Goal: Task Accomplishment & Management: Complete application form

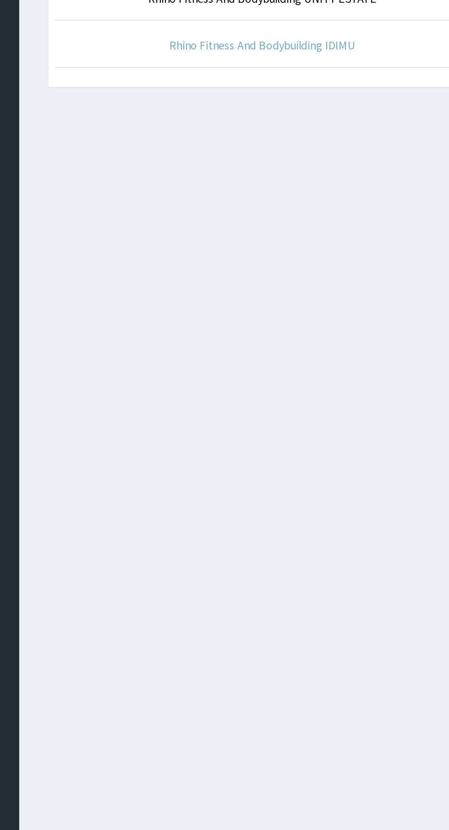
click at [338, 145] on link "Rhino Fitness And Bodybuilding IDIMU" at bounding box center [276, 141] width 131 height 11
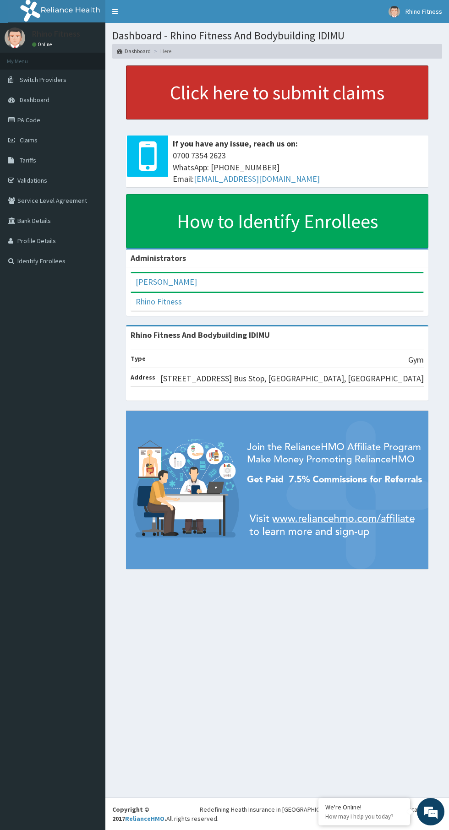
click at [332, 98] on link "Click here to submit claims" at bounding box center [277, 92] width 302 height 54
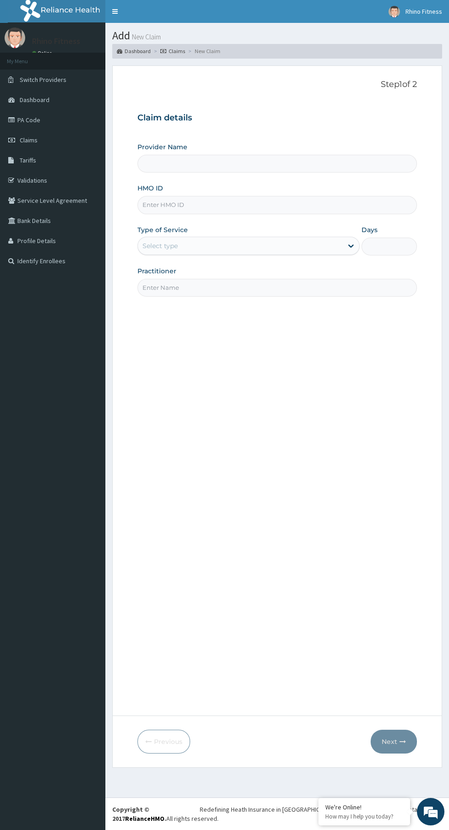
type input "Rhino Fitness And Bodybuilding IDIMU"
type input "1"
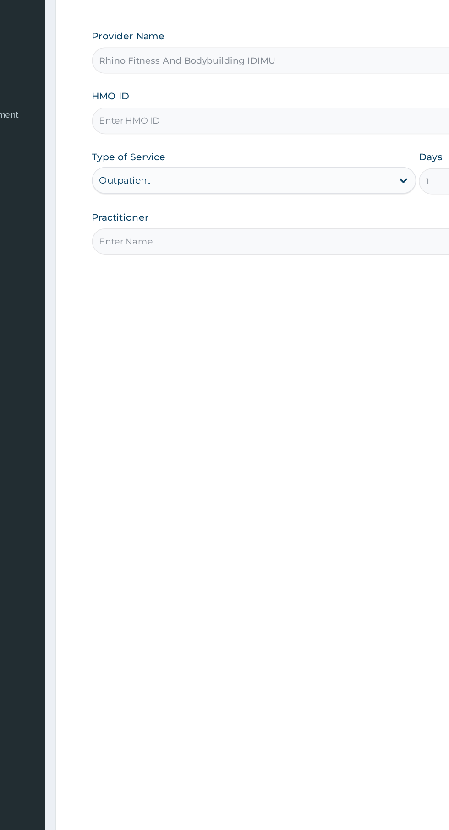
click at [215, 286] on input "Practitioner" at bounding box center [276, 288] width 279 height 18
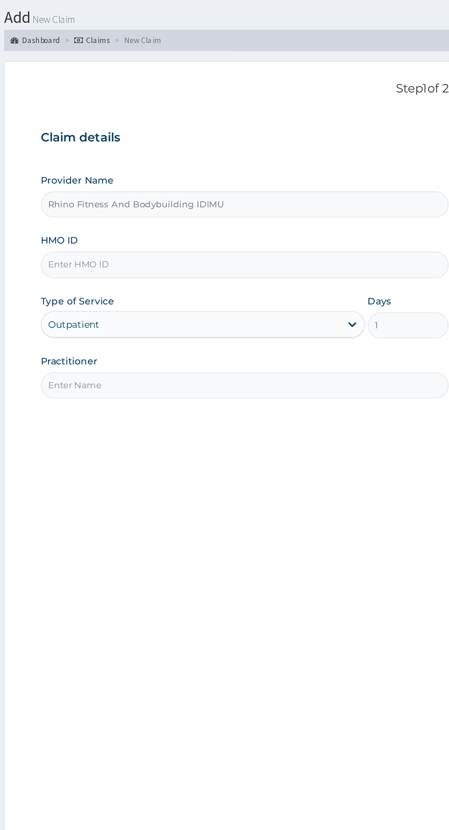
type input "Rhino fitness"
click at [262, 207] on input "HMO ID" at bounding box center [276, 205] width 279 height 18
click at [246, 205] on input "HMO ID" at bounding box center [276, 205] width 279 height 18
type input "PPG/10024/A"
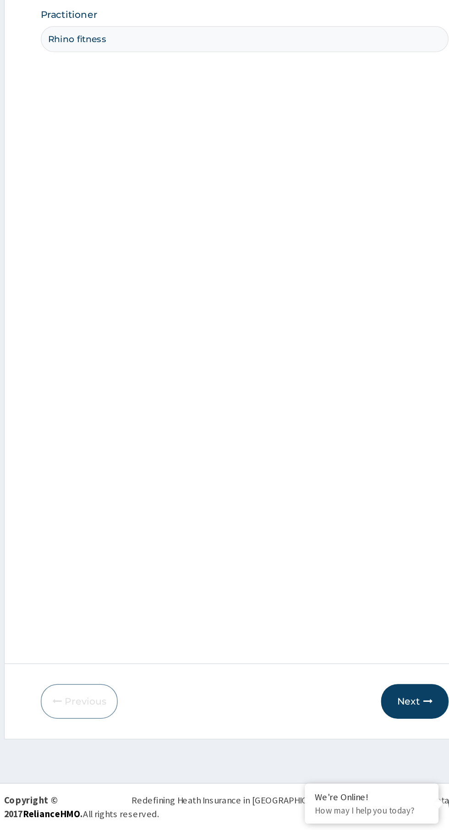
click at [396, 740] on button "Next" at bounding box center [393, 742] width 46 height 24
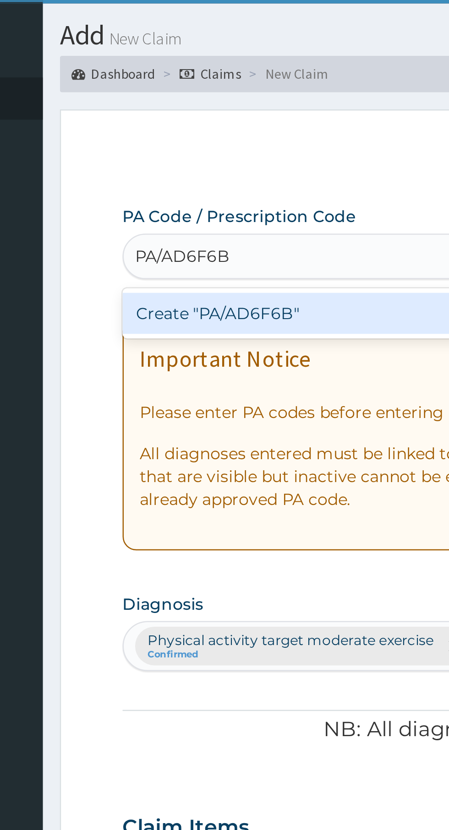
click at [217, 151] on div "Create "PA/AD6F6B"" at bounding box center [229, 147] width 185 height 16
type input "PA/AD6F6B"
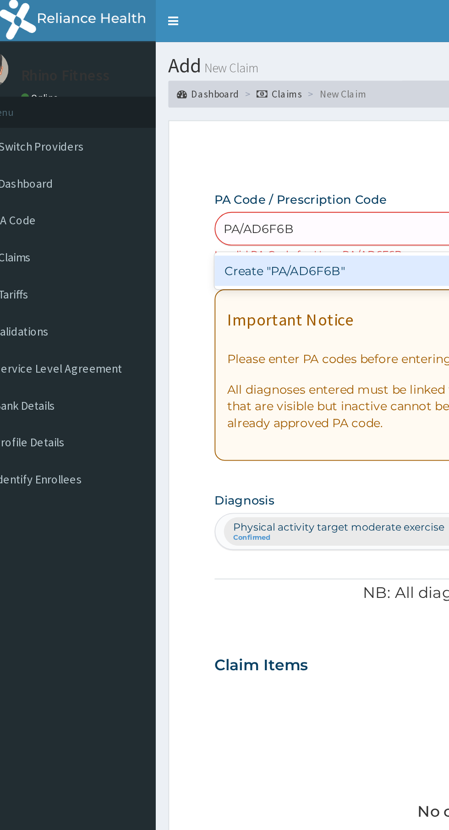
click at [220, 142] on div "Create "PA/AD6F6B"" at bounding box center [229, 147] width 185 height 16
type input "PA/AD6F6B"
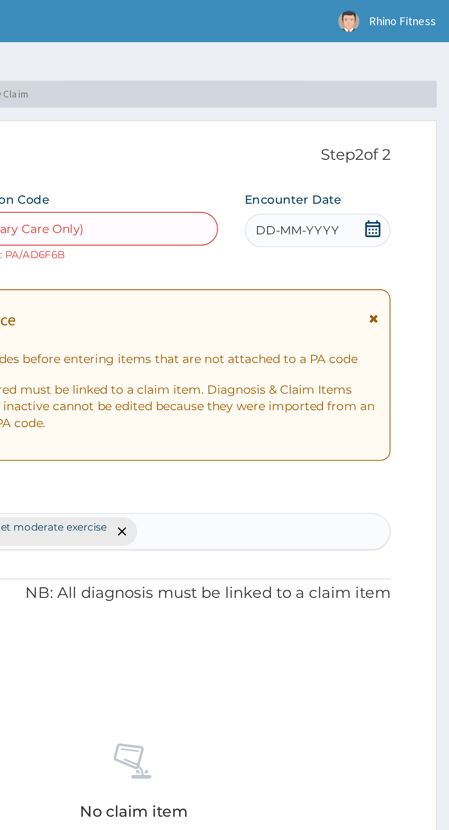
click at [404, 125] on icon at bounding box center [407, 124] width 8 height 9
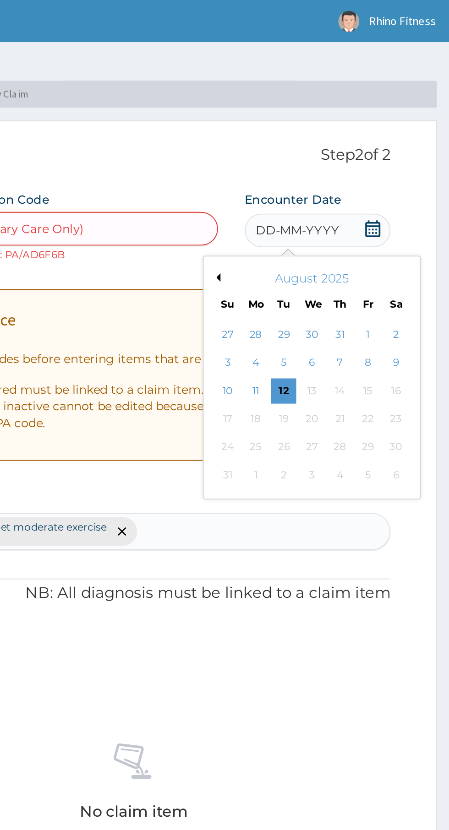
click at [404, 180] on div "1" at bounding box center [404, 182] width 14 height 14
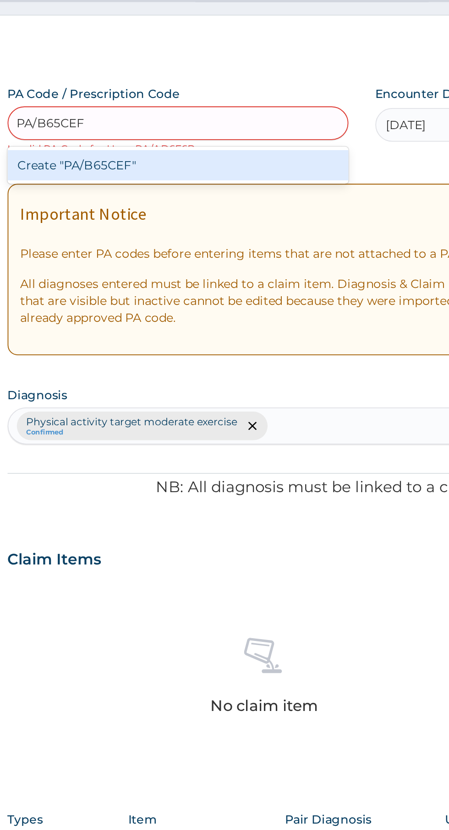
click at [171, 153] on div "Create "PA/B65CEF"" at bounding box center [229, 147] width 185 height 16
type input "PA/B65CEF"
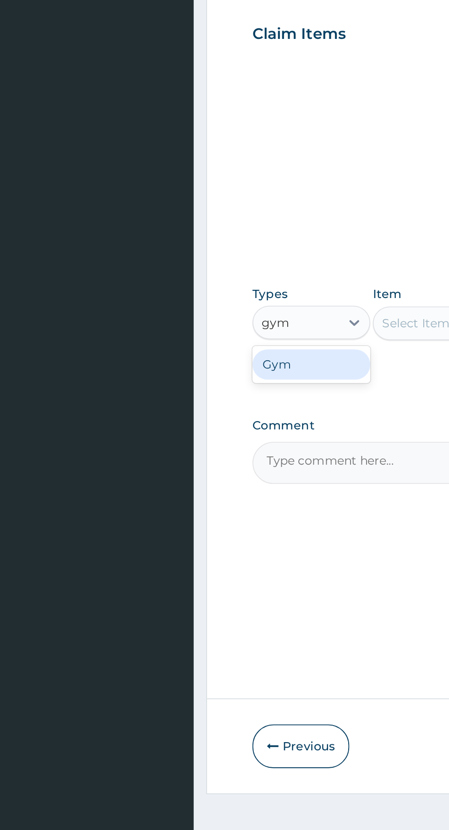
click at [175, 530] on div "Gym" at bounding box center [169, 533] width 64 height 16
type input "gym"
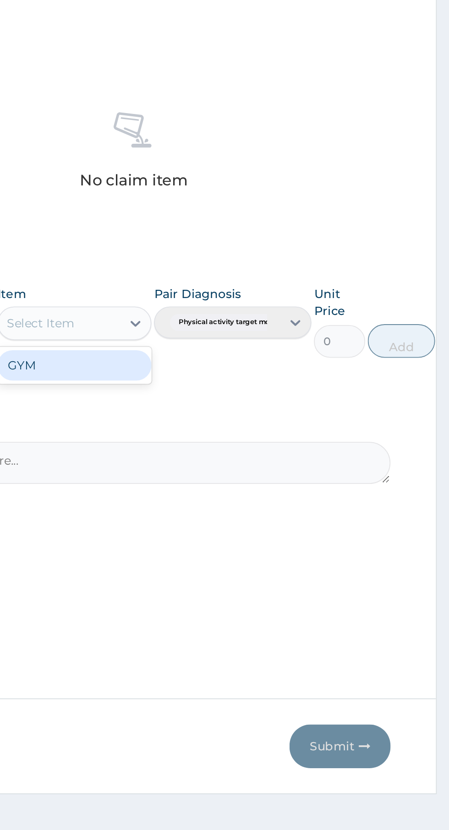
click at [262, 537] on div "GYM" at bounding box center [245, 534] width 84 height 16
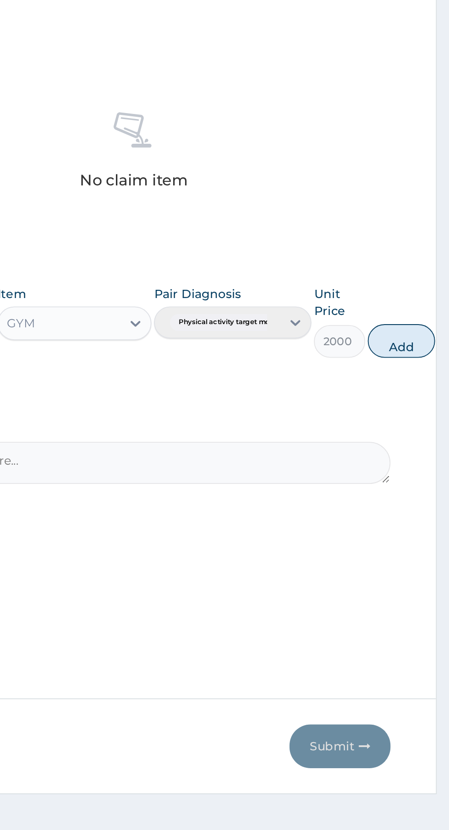
click at [432, 523] on button "Add" at bounding box center [422, 521] width 37 height 18
type input "0"
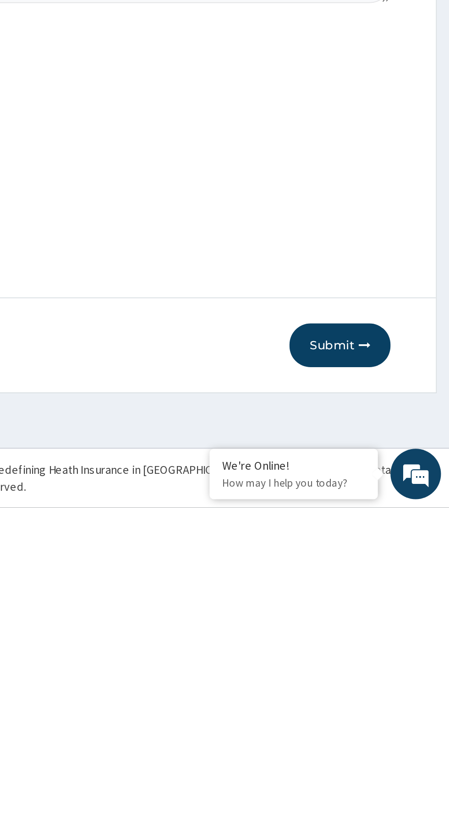
click at [409, 743] on button "Submit" at bounding box center [389, 742] width 55 height 24
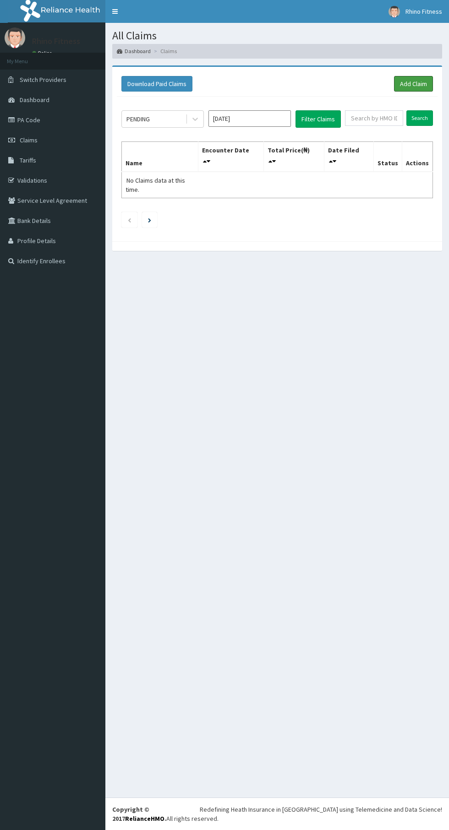
click at [429, 77] on link "Add Claim" at bounding box center [413, 84] width 39 height 16
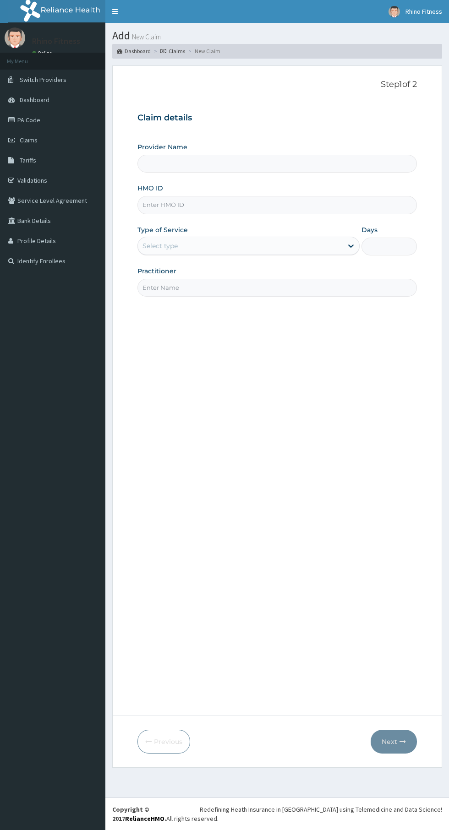
type input "Rhino Fitness And Bodybuilding IDIMU"
type input "1"
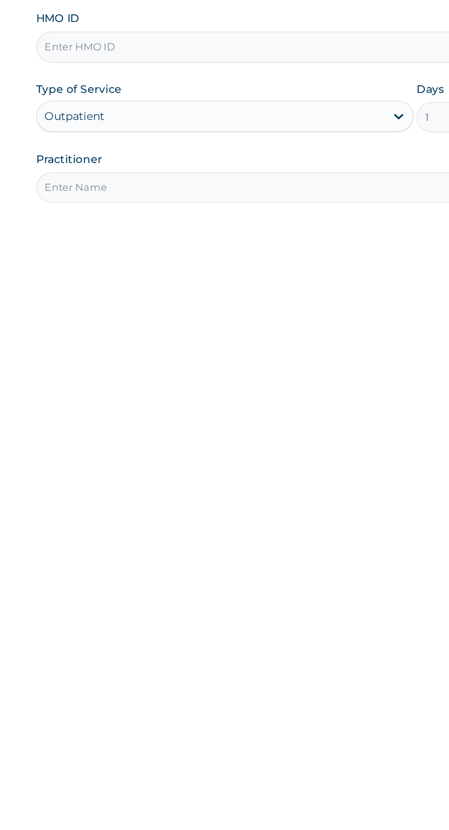
click at [169, 204] on input "HMO ID" at bounding box center [276, 205] width 279 height 18
type input "BPV/10016/A"
click at [157, 287] on input "Practitioner" at bounding box center [276, 288] width 279 height 18
type input "Rhino fitness"
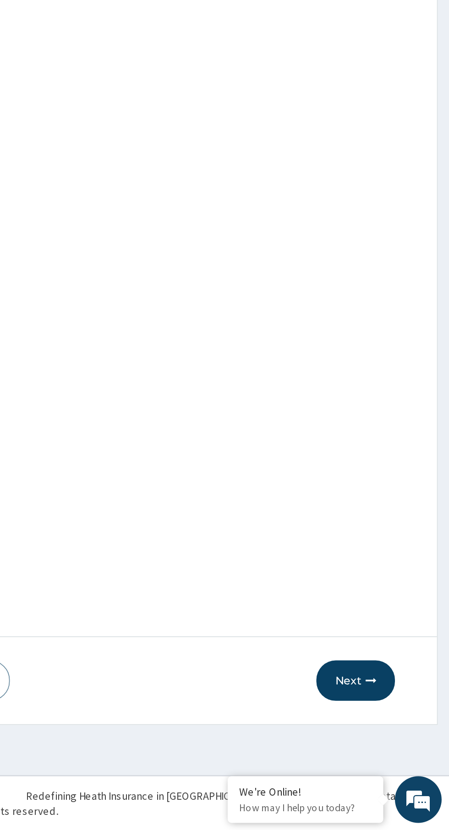
click at [398, 739] on button "Next" at bounding box center [393, 742] width 46 height 24
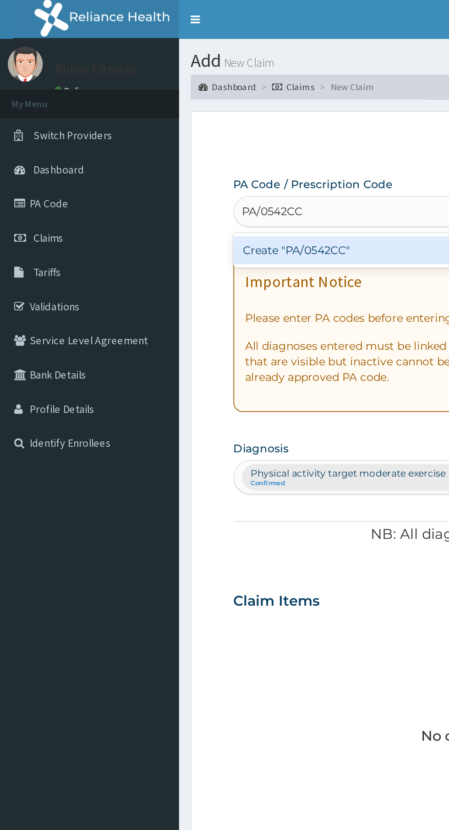
click at [161, 146] on div "Create "PA/0542CC"" at bounding box center [229, 147] width 185 height 16
type input "PA/0542CC"
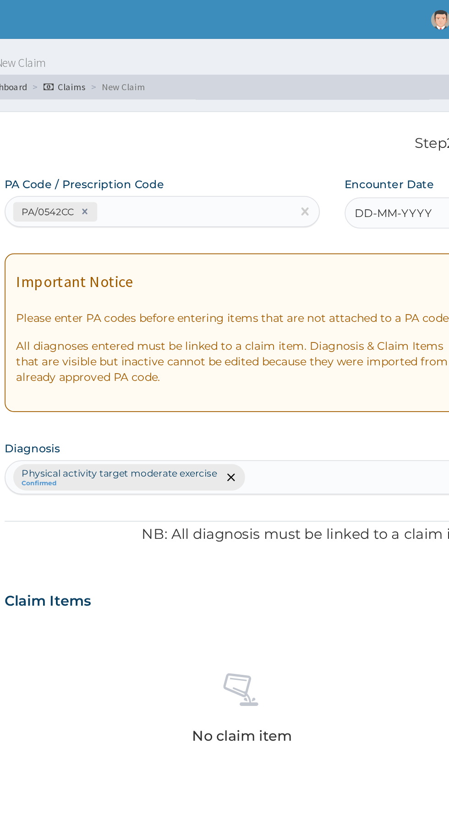
click at [370, 117] on div "DD-MM-YYYY" at bounding box center [376, 125] width 79 height 18
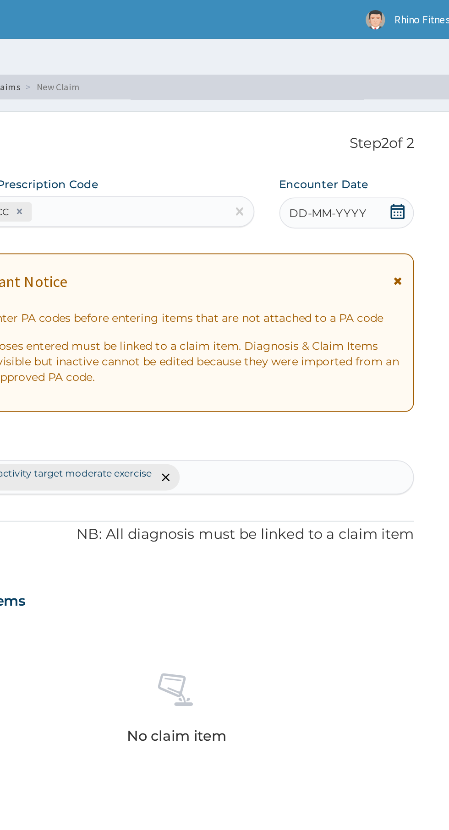
click at [415, 119] on div "DD-MM-YYYY" at bounding box center [376, 125] width 79 height 18
click at [406, 124] on icon at bounding box center [407, 124] width 8 height 9
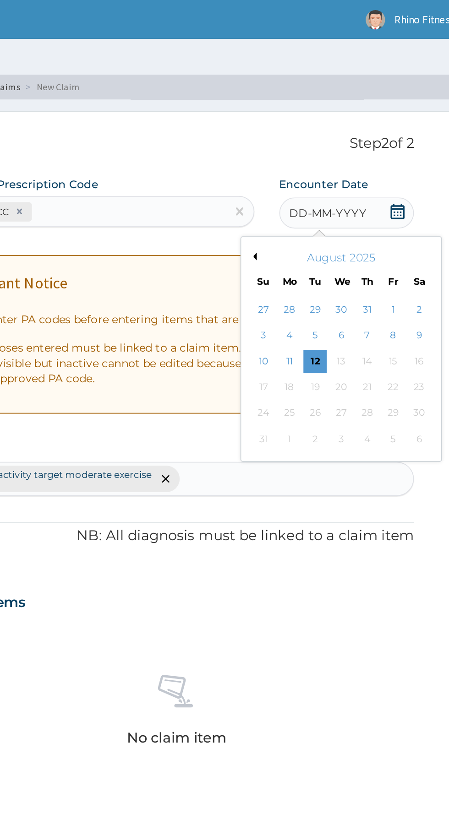
click at [404, 182] on div "1" at bounding box center [404, 182] width 14 height 14
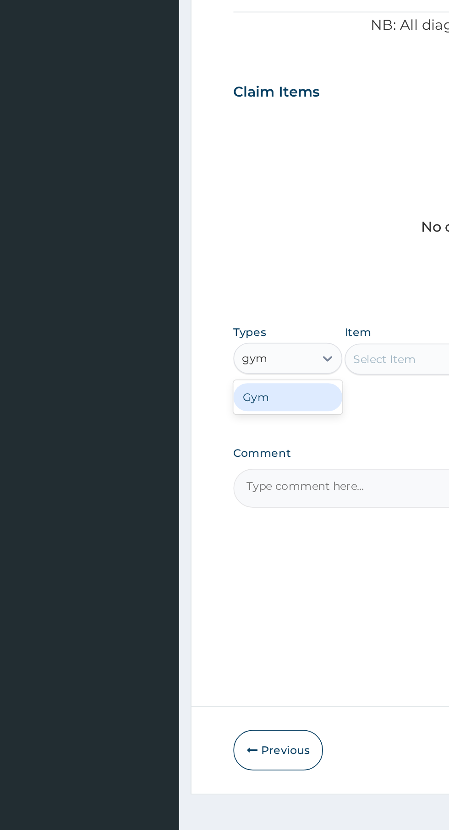
click at [174, 535] on div "Gym" at bounding box center [169, 533] width 64 height 16
type input "gym"
click at [239, 508] on div "Select Item" at bounding box center [245, 511] width 84 height 18
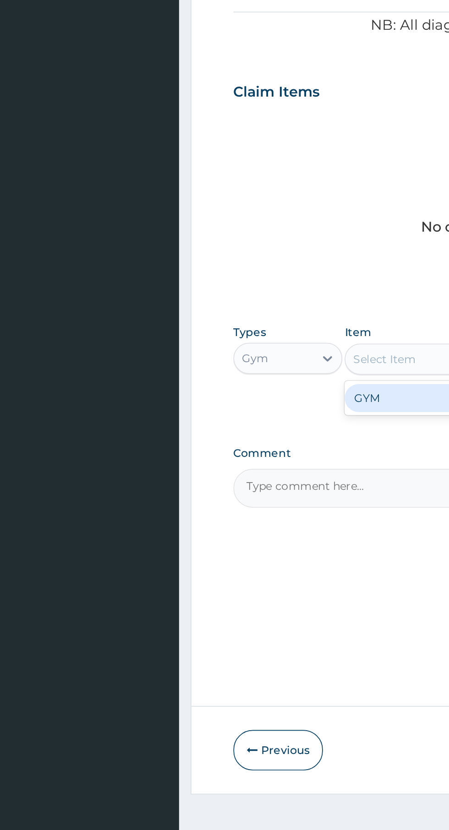
click at [232, 535] on div "GYM" at bounding box center [245, 534] width 84 height 16
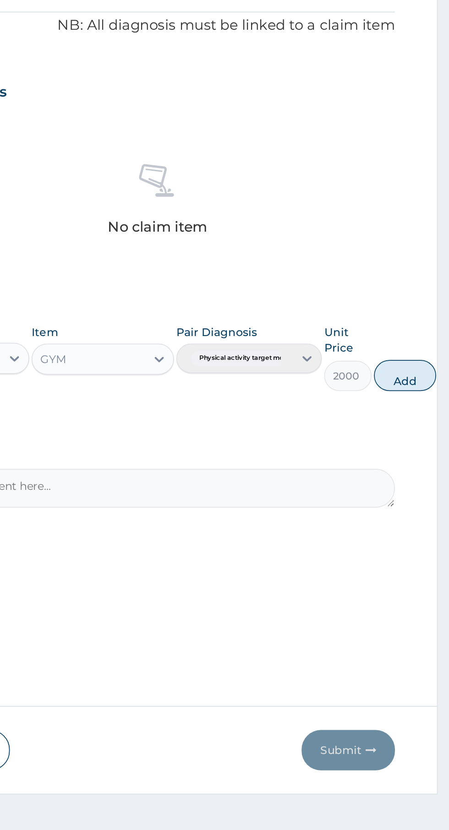
click at [434, 520] on button "Add" at bounding box center [422, 521] width 37 height 18
type input "0"
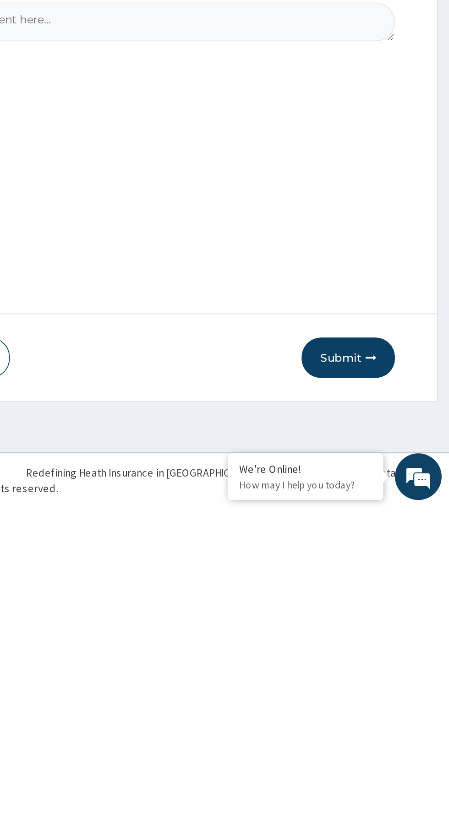
click at [395, 733] on button "Submit" at bounding box center [389, 742] width 55 height 24
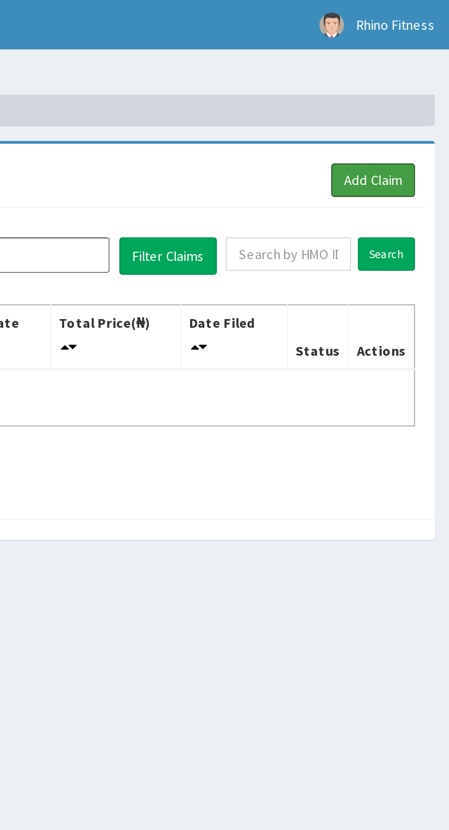
click at [427, 80] on link "Add Claim" at bounding box center [413, 84] width 39 height 16
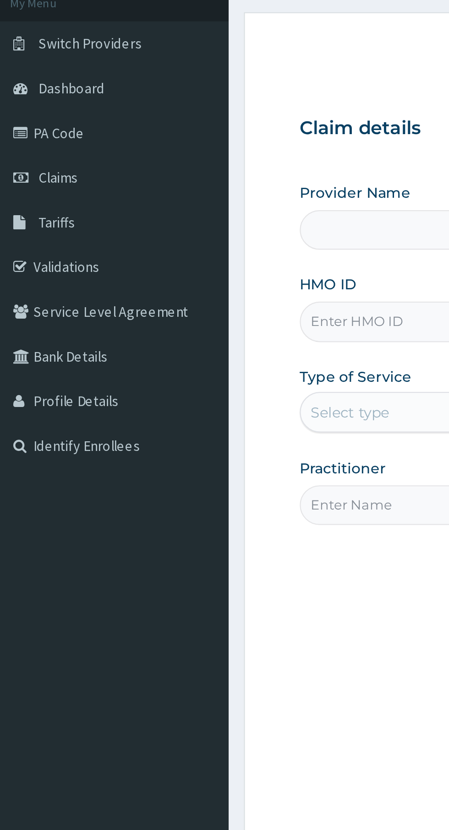
type input "Rhino Fitness And Bodybuilding IDIMU"
type input "1"
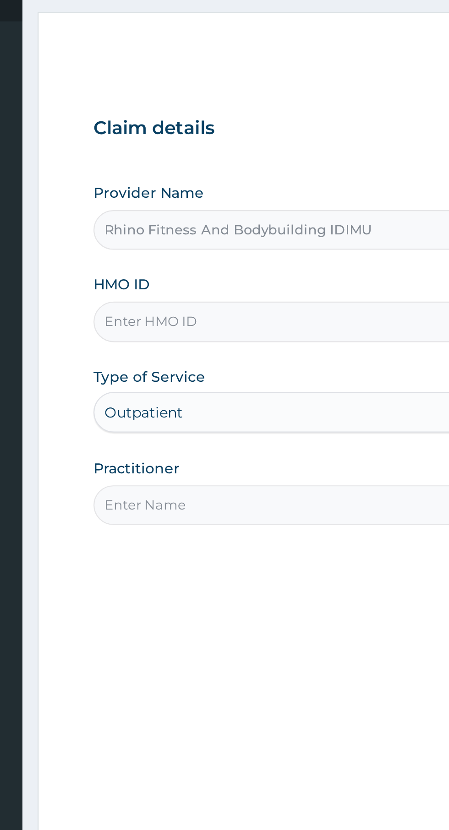
click at [162, 204] on input "HMO ID" at bounding box center [276, 205] width 279 height 18
type input "PPR/10006/E"
click at [221, 290] on input "Practitioner" at bounding box center [276, 288] width 279 height 18
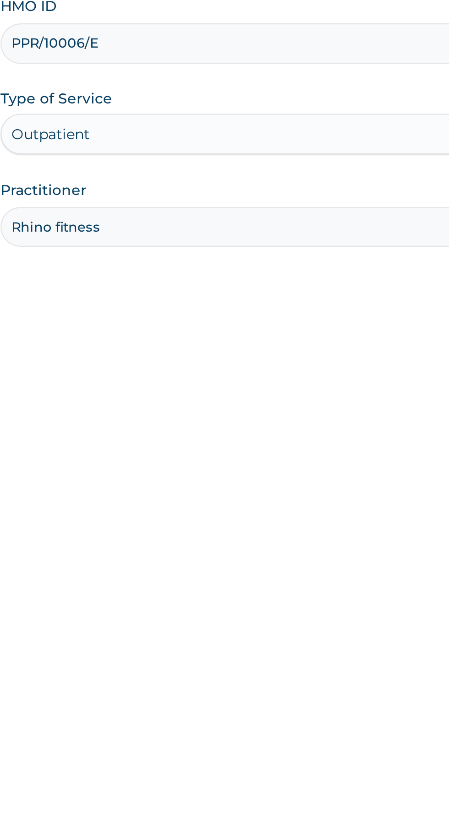
click at [286, 291] on input "Rhino fitness" at bounding box center [276, 288] width 279 height 18
type input "Rhino fitness"
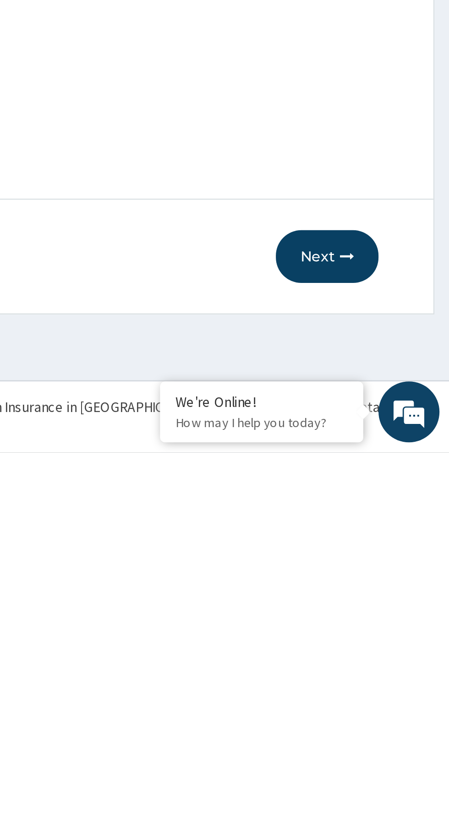
click at [395, 740] on button "Next" at bounding box center [393, 742] width 46 height 24
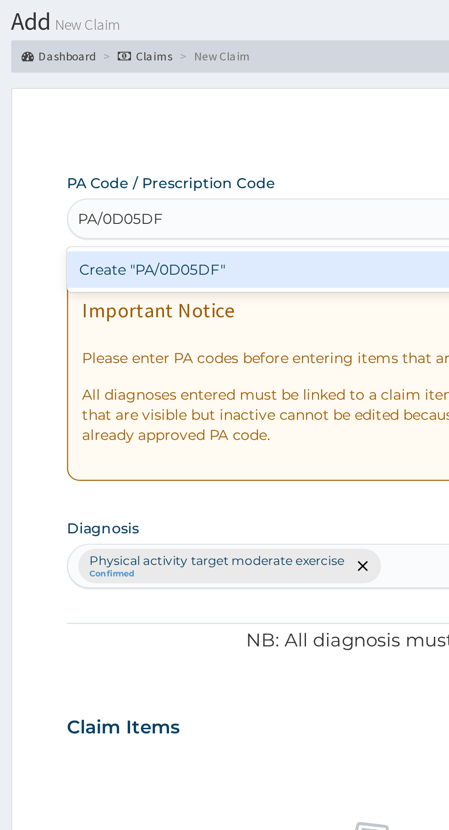
click at [248, 153] on div "Create "PA/0D05DF"" at bounding box center [229, 147] width 185 height 16
type input "PA/0D05DF"
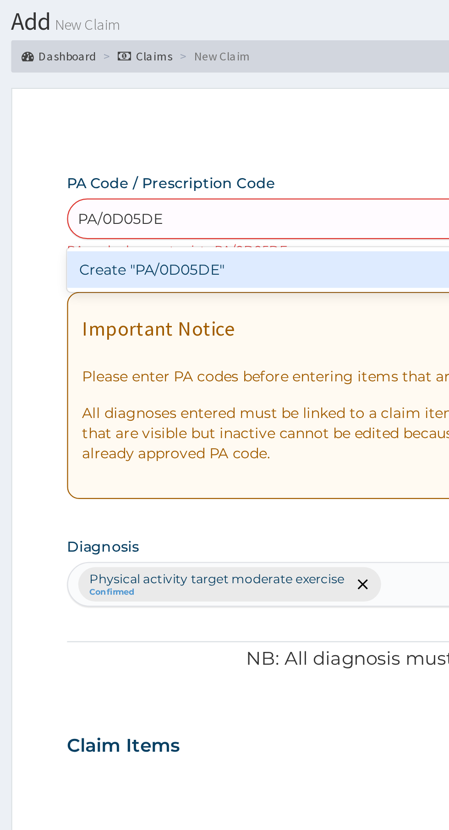
click at [252, 149] on div "Create "PA/0D05DE"" at bounding box center [229, 147] width 185 height 16
type input "PA/0D05DE"
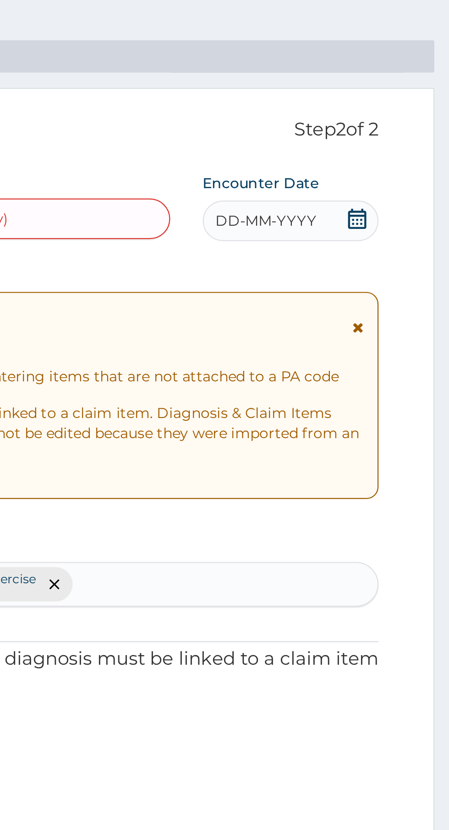
click at [384, 128] on span "DD-MM-YYYY" at bounding box center [365, 125] width 45 height 9
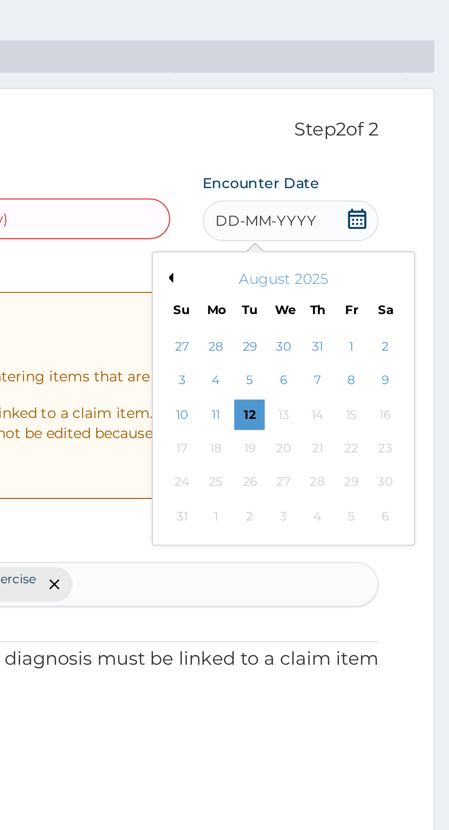
click at [409, 187] on div "1" at bounding box center [404, 182] width 14 height 14
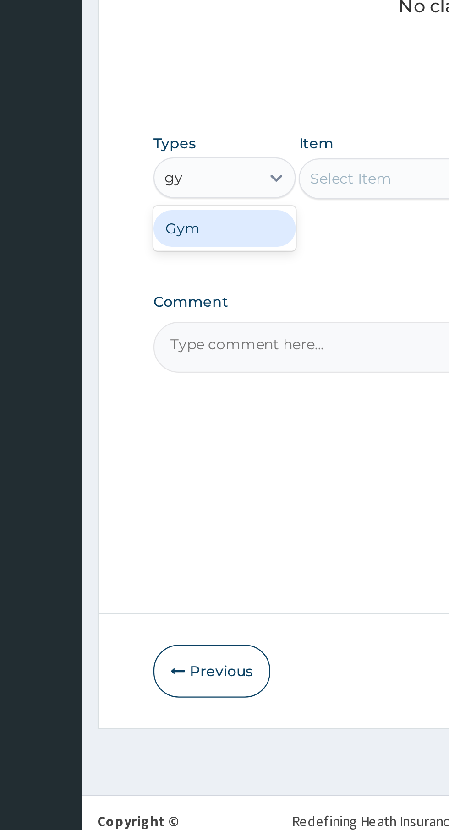
click at [183, 542] on div "Gym" at bounding box center [169, 542] width 64 height 16
type input "gy"
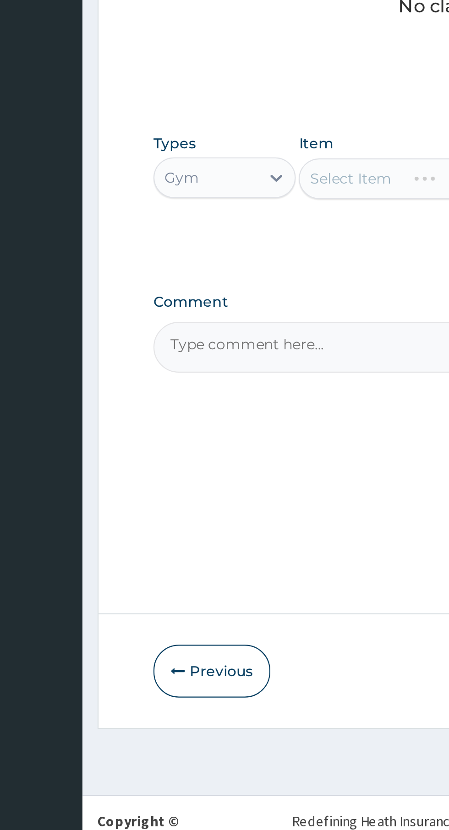
click at [238, 524] on div "Select Item" at bounding box center [245, 519] width 84 height 18
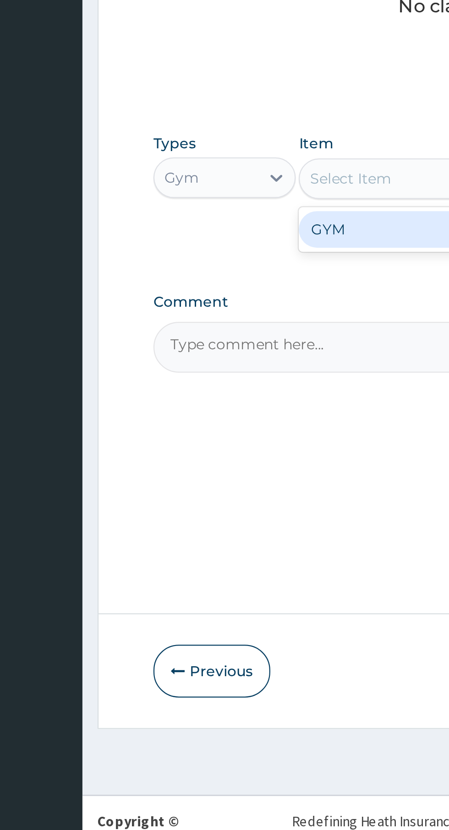
click at [238, 542] on div "GYM" at bounding box center [245, 542] width 84 height 16
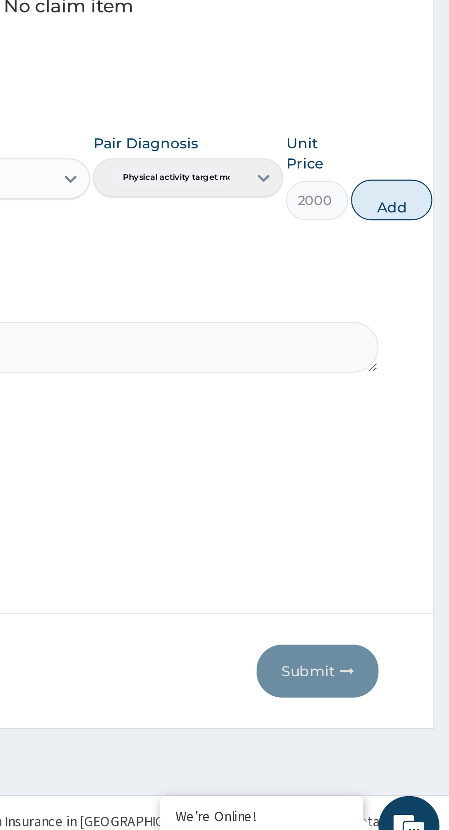
click at [437, 533] on button "Add" at bounding box center [422, 529] width 37 height 18
type input "0"
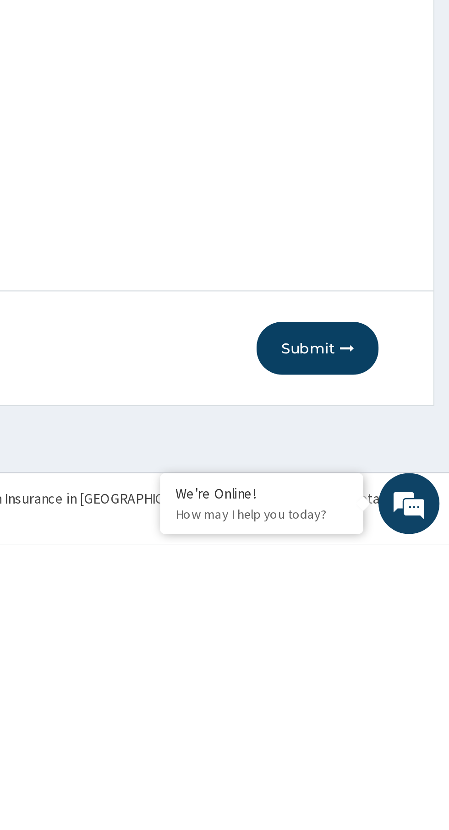
click at [393, 746] on button "Submit" at bounding box center [389, 742] width 55 height 24
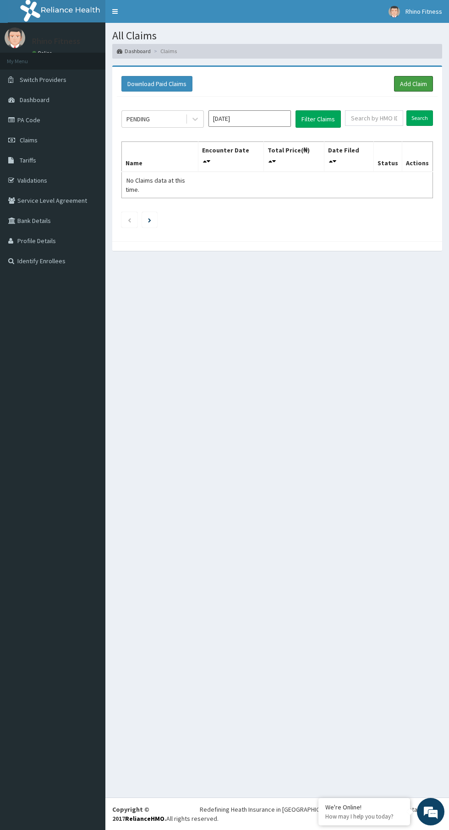
click at [425, 85] on link "Add Claim" at bounding box center [413, 84] width 39 height 16
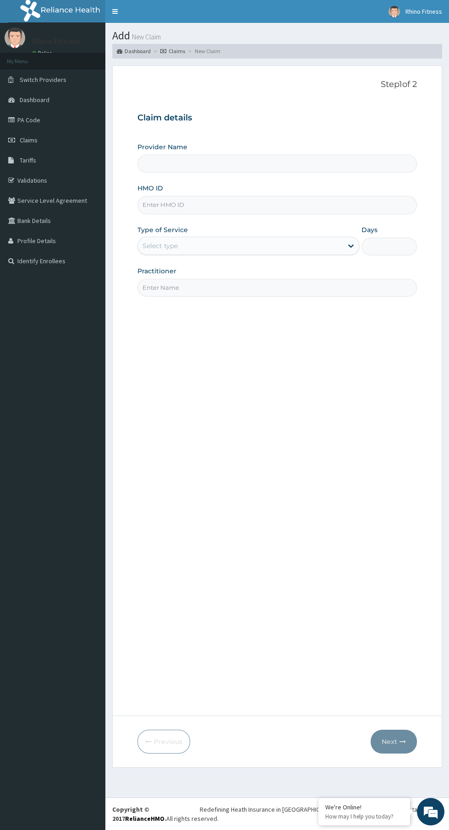
type input "Rhino Fitness And Bodybuilding IDIMU"
type input "1"
click at [259, 285] on input "Practitioner" at bounding box center [276, 288] width 279 height 18
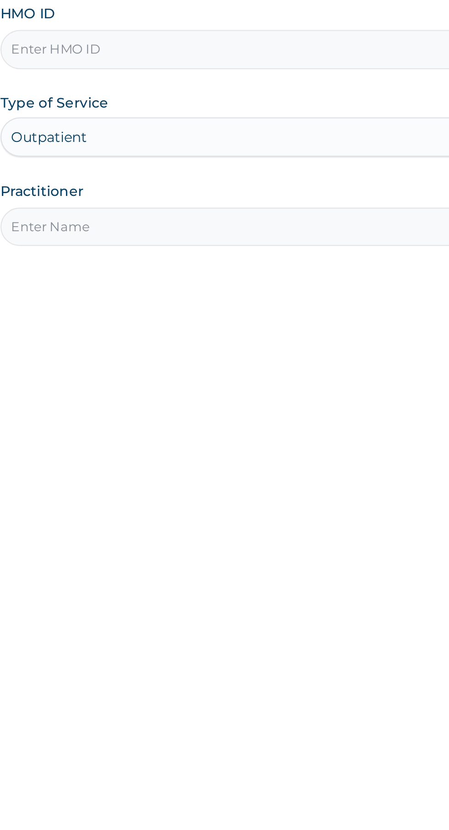
type input "Rhino fitness"
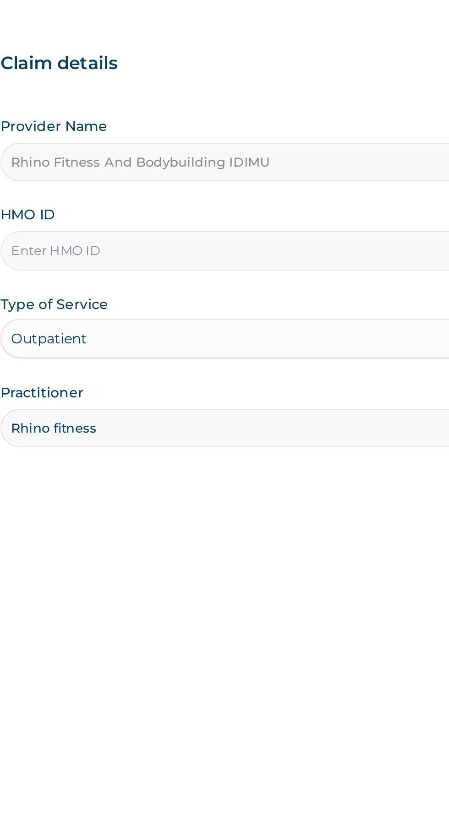
click at [271, 207] on input "HMO ID" at bounding box center [276, 205] width 279 height 18
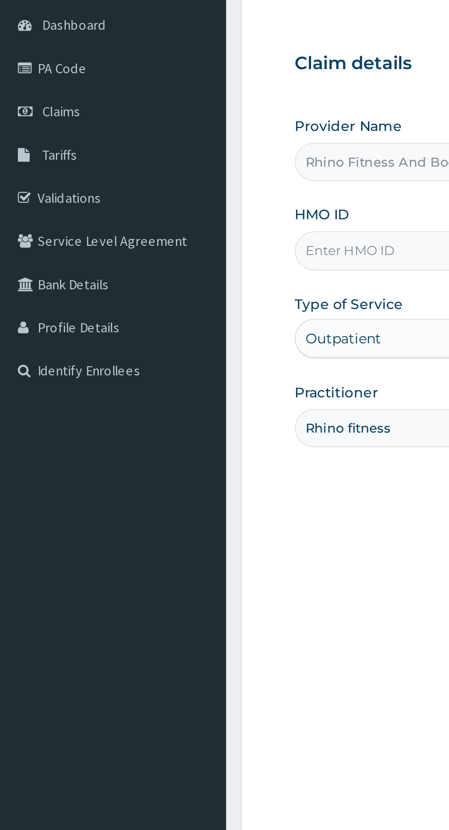
click at [28, 138] on span "Claims" at bounding box center [29, 140] width 18 height 8
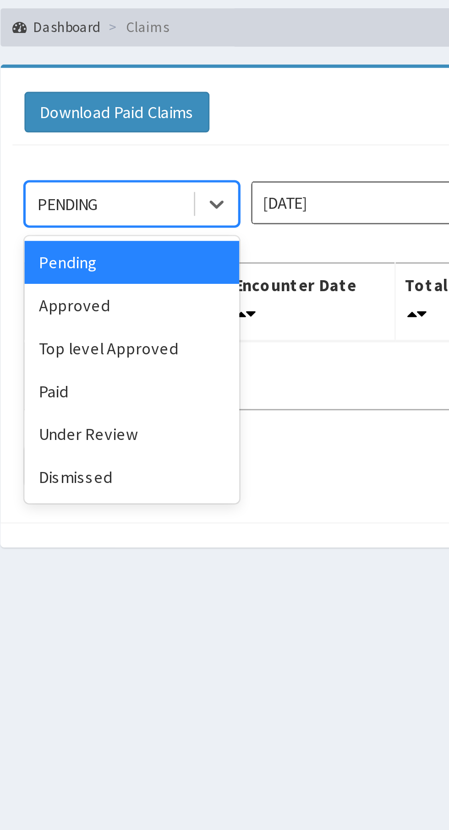
click at [147, 159] on div "Approved" at bounding box center [162, 158] width 82 height 16
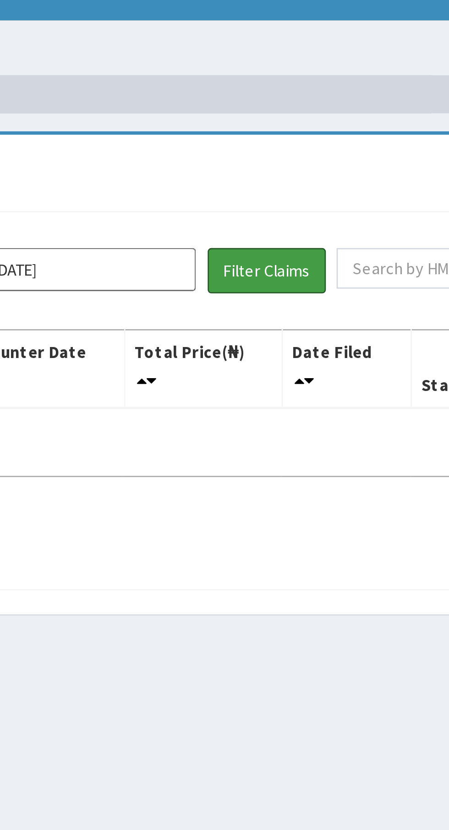
click at [325, 119] on button "Filter Claims" at bounding box center [317, 118] width 45 height 17
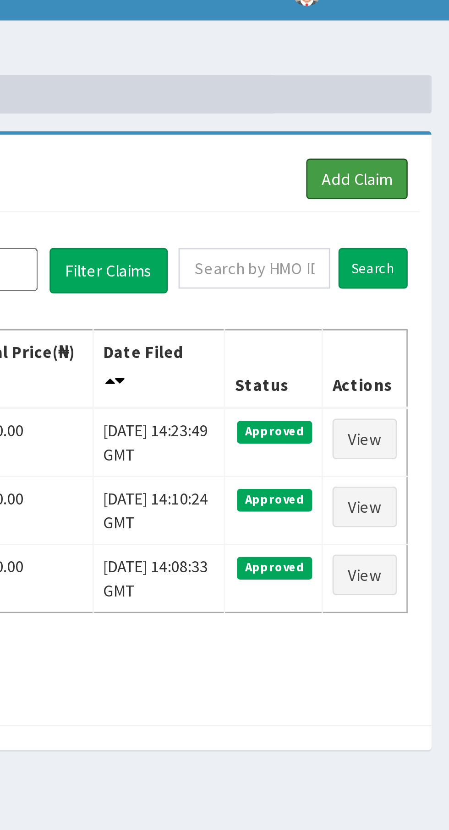
click at [409, 85] on link "Add Claim" at bounding box center [413, 84] width 39 height 16
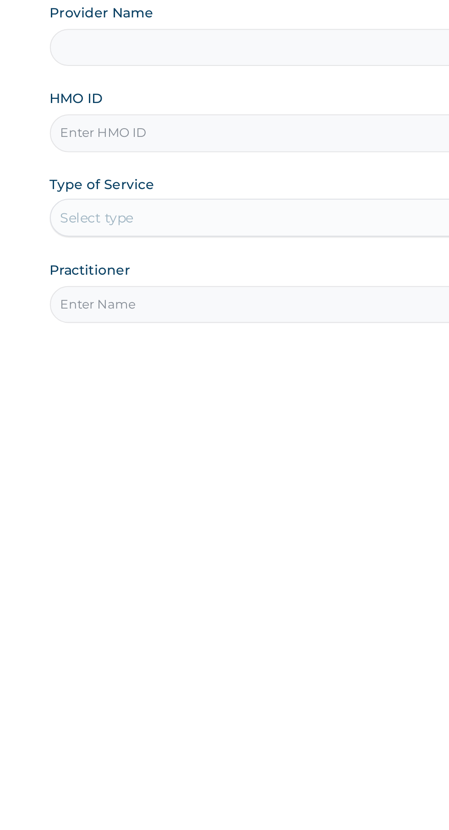
type input "Rhino Fitness And Bodybuilding IDIMU"
type input "1"
click at [180, 244] on div "Outpatient" at bounding box center [248, 246] width 222 height 18
click at [174, 204] on input "HMO ID" at bounding box center [276, 205] width 279 height 18
type input "PPR/10006/E"
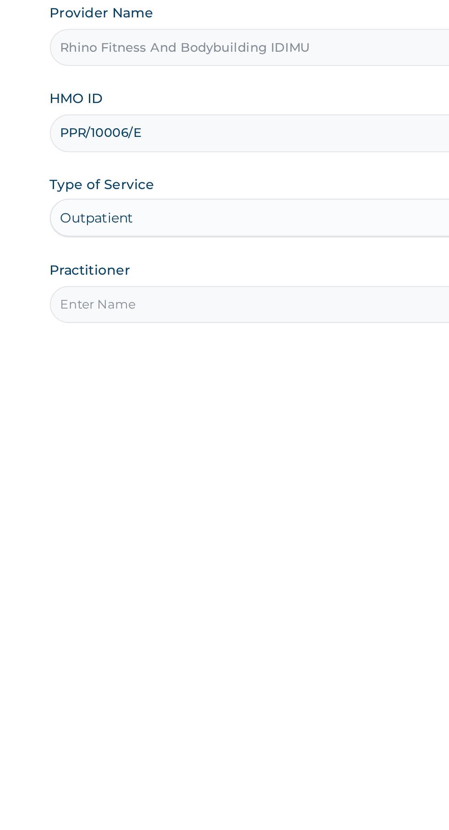
click at [279, 236] on div "Type of Service Outpatient" at bounding box center [248, 240] width 222 height 30
click at [292, 248] on div "Outpatient" at bounding box center [248, 246] width 222 height 18
click at [295, 248] on div "Outpatient" at bounding box center [248, 246] width 222 height 18
click at [271, 284] on input "Practitioner" at bounding box center [276, 288] width 279 height 18
type input "Rhino fitness"
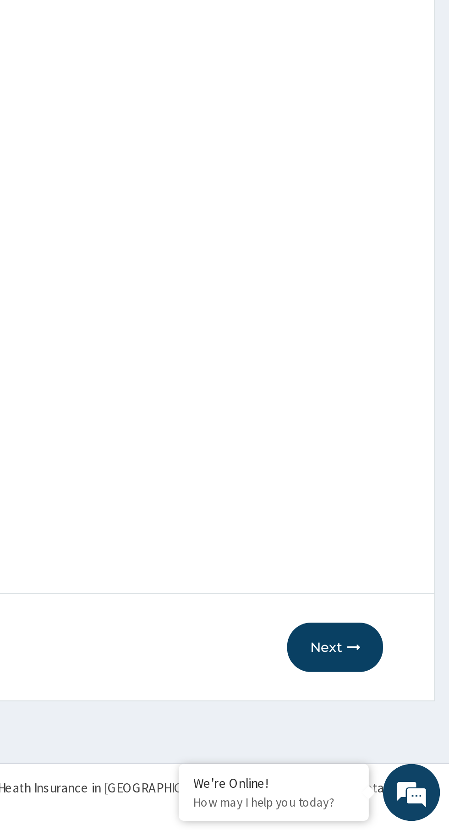
click at [400, 738] on icon "button" at bounding box center [402, 741] width 6 height 6
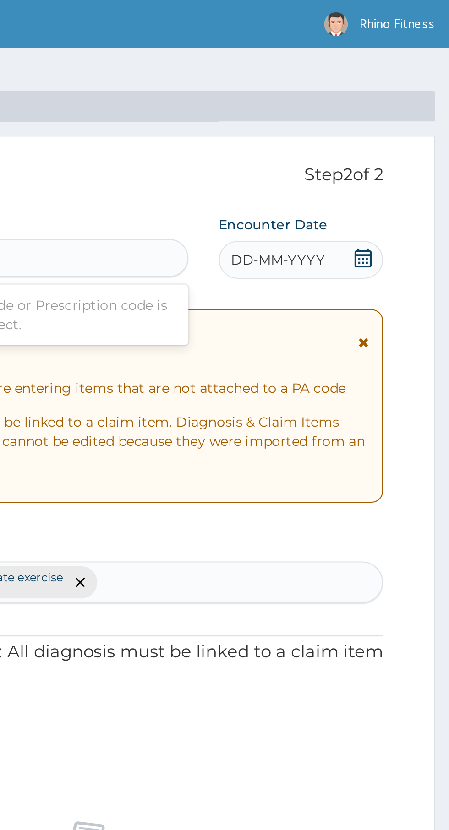
type input "PPR/10006/E"
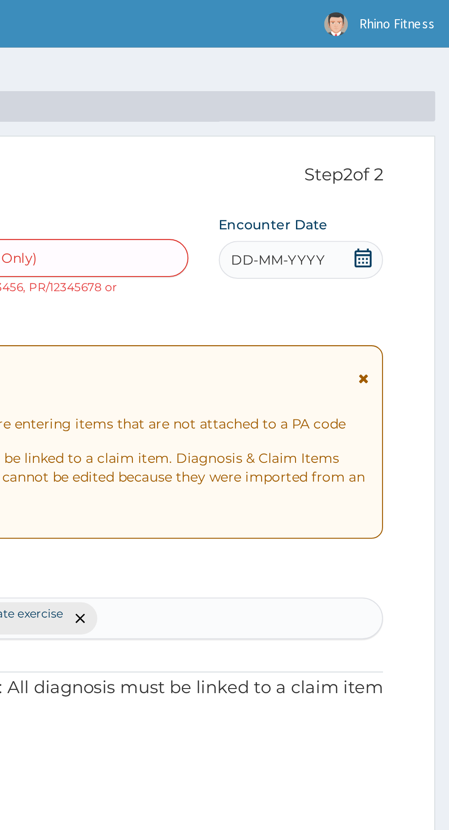
click at [362, 125] on span "DD-MM-YYYY" at bounding box center [365, 125] width 45 height 9
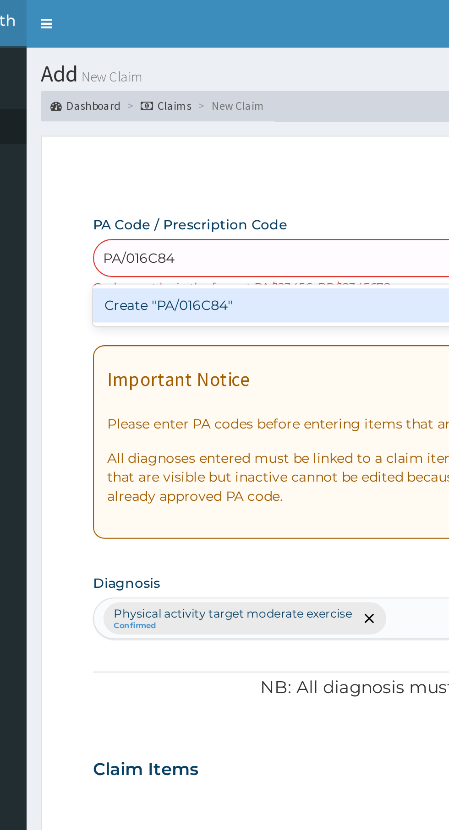
click at [186, 147] on div "Create "PA/016C84"" at bounding box center [229, 147] width 185 height 16
type input "PA/016C84"
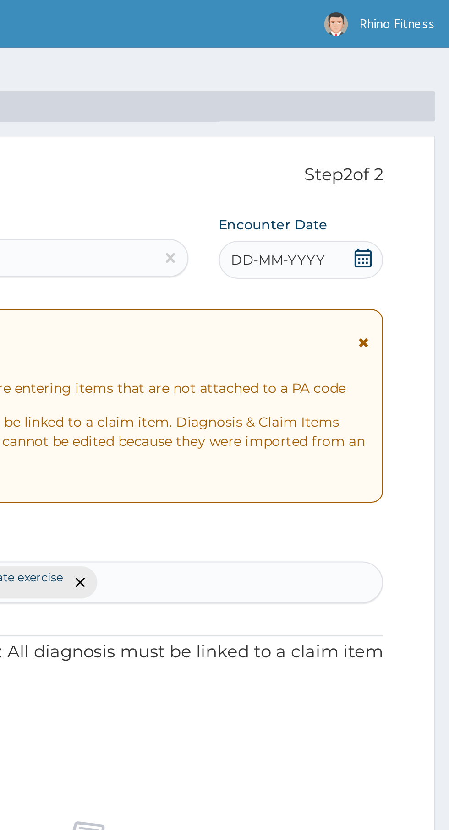
click at [401, 127] on div "DD-MM-YYYY" at bounding box center [376, 125] width 79 height 18
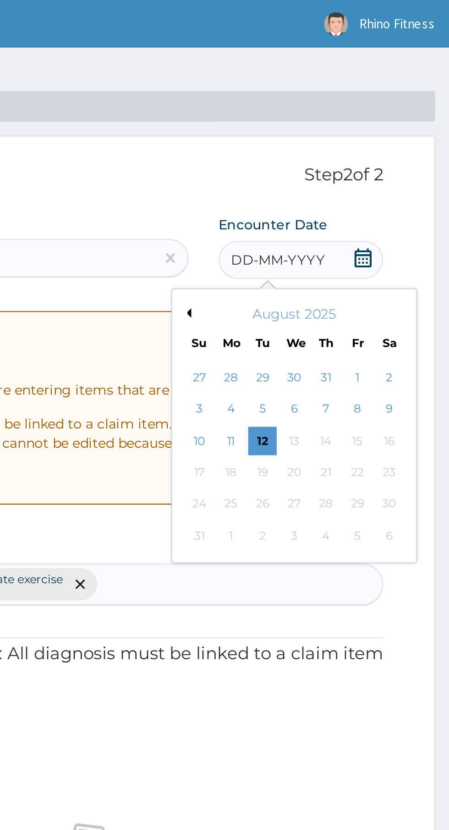
click at [358, 197] on div "5" at bounding box center [358, 198] width 14 height 14
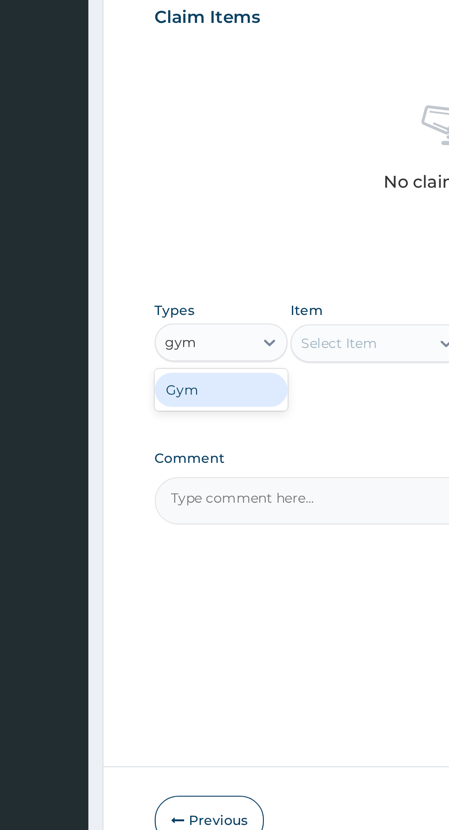
click at [175, 530] on div "Gym" at bounding box center [169, 533] width 64 height 16
type input "gym"
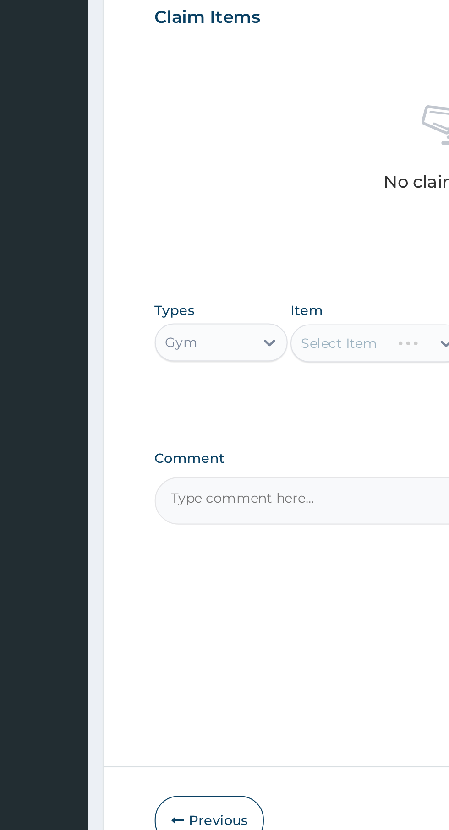
click at [241, 507] on div "Select Item" at bounding box center [245, 511] width 84 height 18
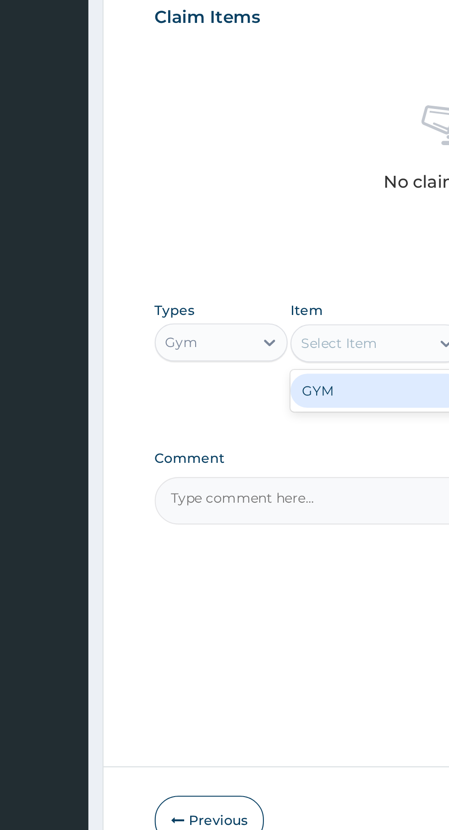
click at [233, 540] on div "GYM" at bounding box center [245, 534] width 84 height 16
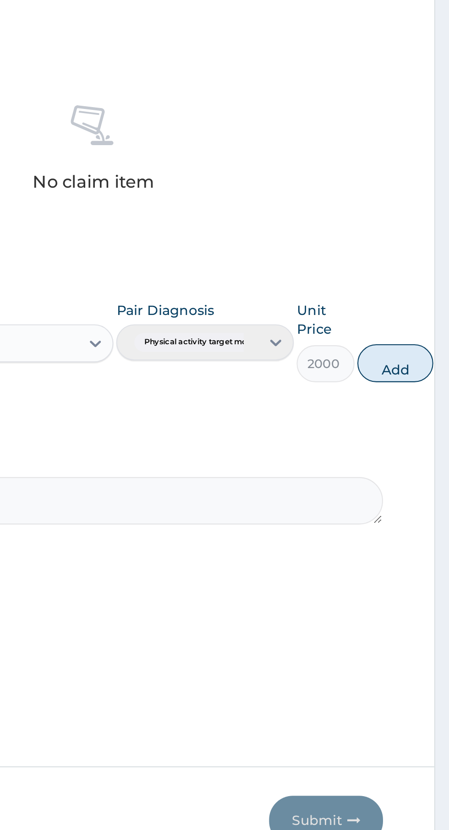
click at [423, 521] on button "Add" at bounding box center [422, 521] width 37 height 18
type input "0"
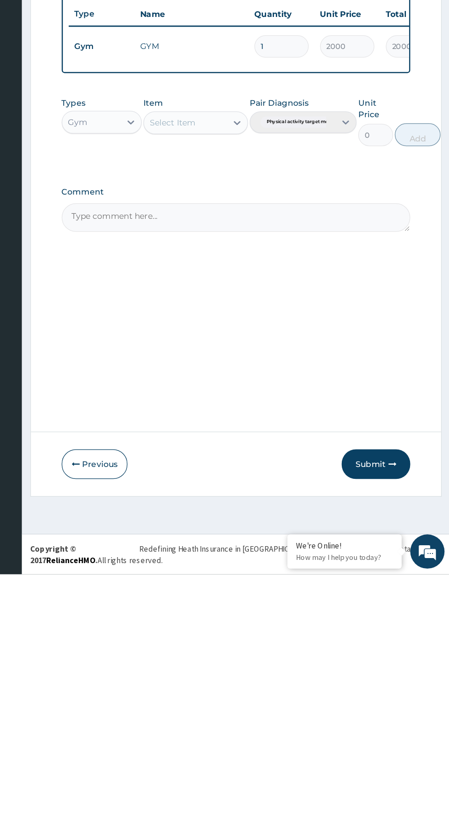
click at [388, 741] on button "Submit" at bounding box center [389, 742] width 55 height 24
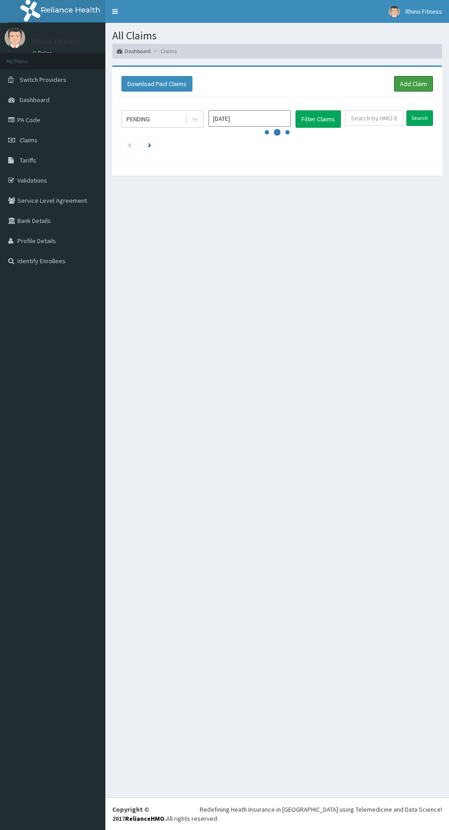
click at [418, 85] on link "Add Claim" at bounding box center [413, 84] width 39 height 16
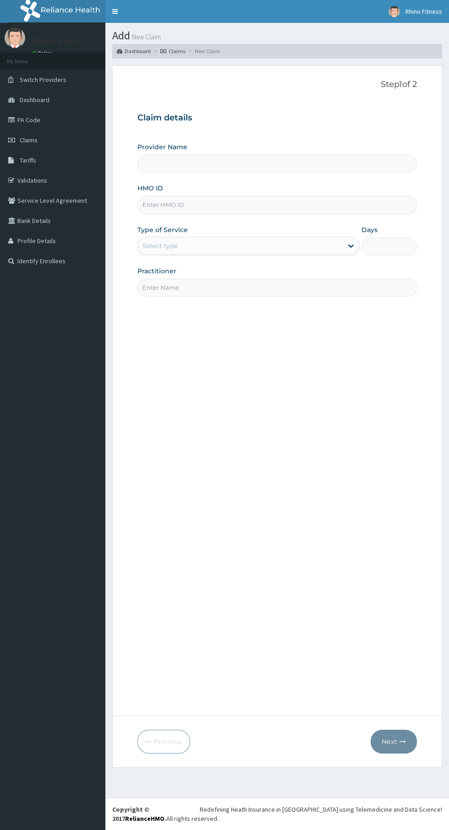
type input "Rhino Fitness And Bodybuilding IDIMU"
type input "1"
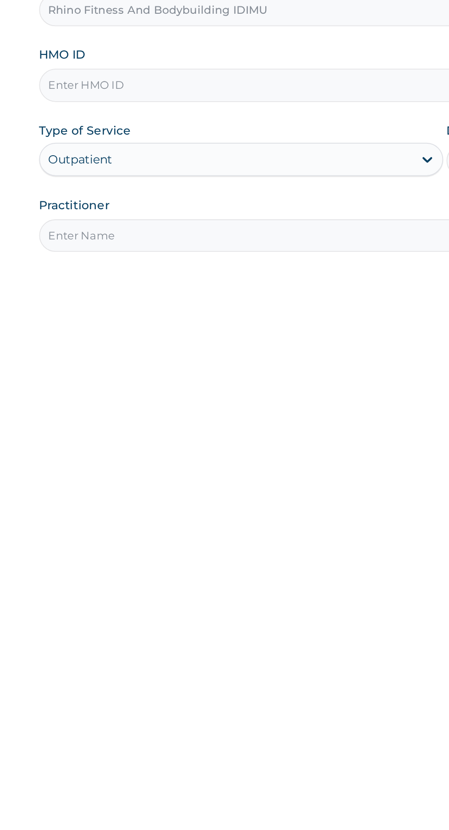
click at [249, 204] on input "HMO ID" at bounding box center [276, 205] width 279 height 18
type input "BPV/10016/A"
click at [247, 284] on input "Practitioner" at bounding box center [276, 288] width 279 height 18
click at [291, 287] on input "Rhino fitness" at bounding box center [276, 288] width 279 height 18
type input "Rhino fitness"
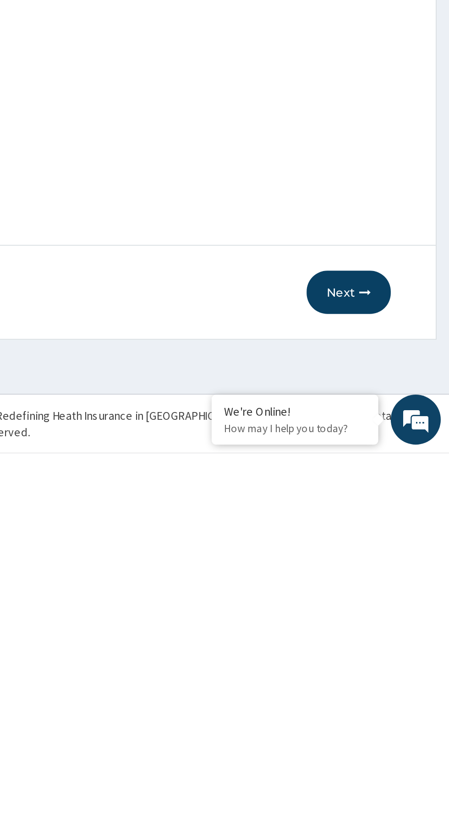
click at [394, 743] on button "Next" at bounding box center [393, 742] width 46 height 24
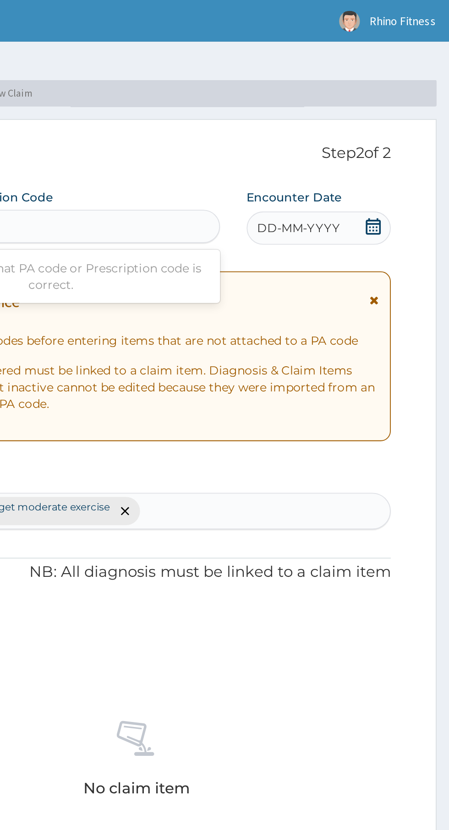
type input "PA/079RD"
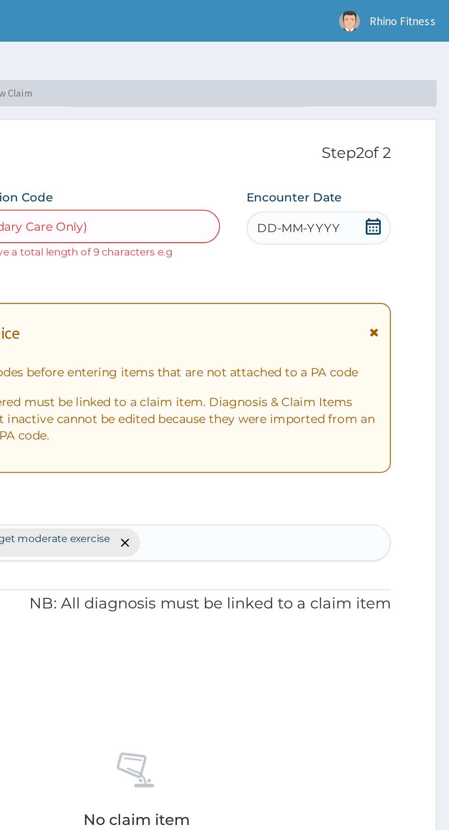
click at [385, 121] on span "DD-MM-YYYY" at bounding box center [365, 125] width 45 height 9
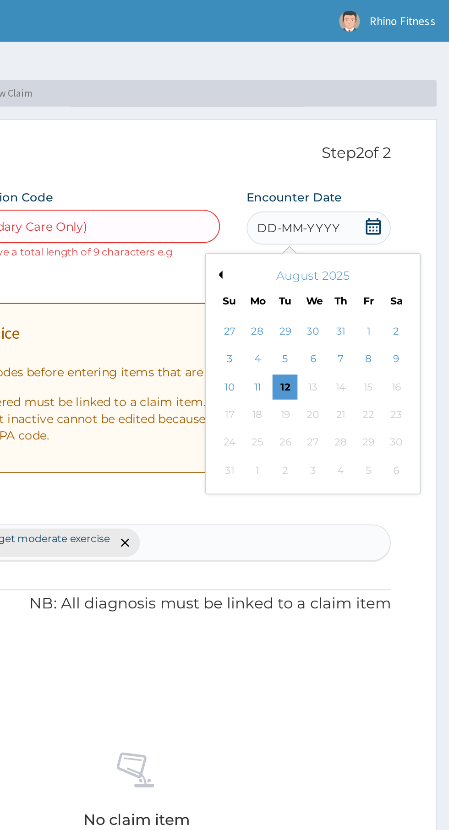
click at [412, 121] on div "DD-MM-YYYY" at bounding box center [376, 125] width 79 height 18
click at [358, 196] on div "5" at bounding box center [358, 198] width 14 height 14
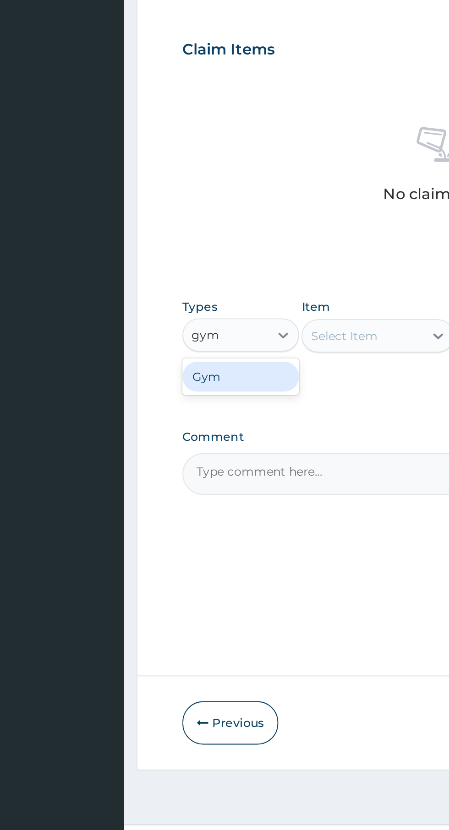
click at [176, 550] on div "Gym" at bounding box center [169, 551] width 64 height 16
type input "gym"
click at [246, 521] on div "Select Item" at bounding box center [245, 528] width 84 height 18
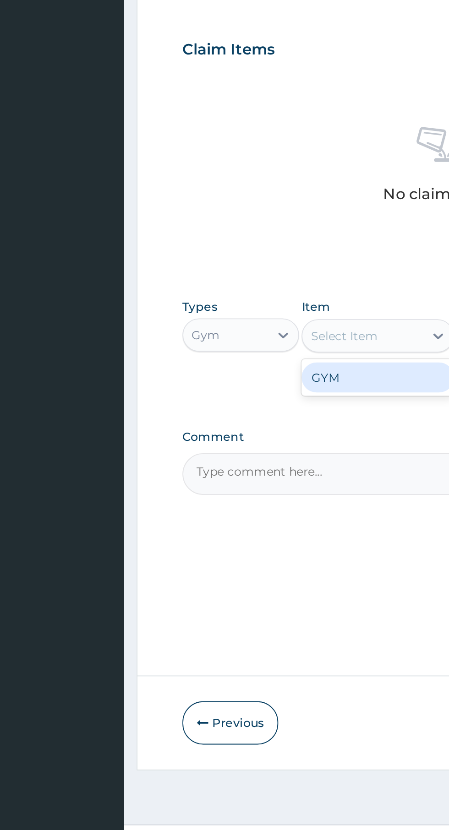
click at [236, 552] on div "GYM" at bounding box center [245, 551] width 84 height 16
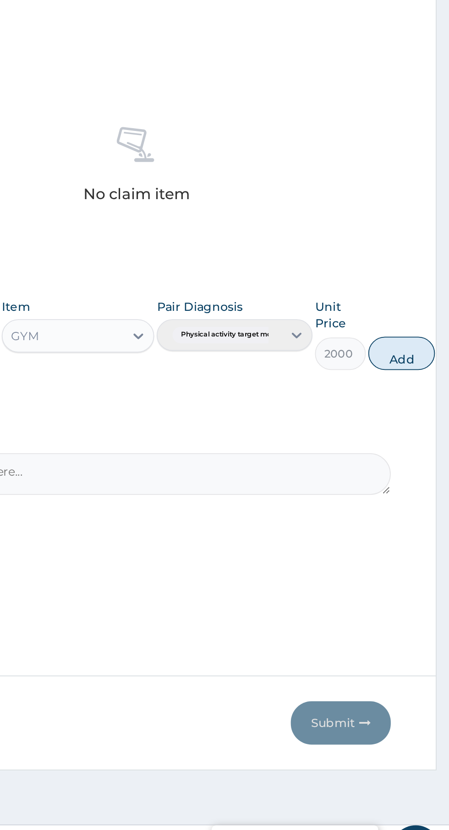
click at [441, 535] on button "Add" at bounding box center [422, 538] width 37 height 18
type input "0"
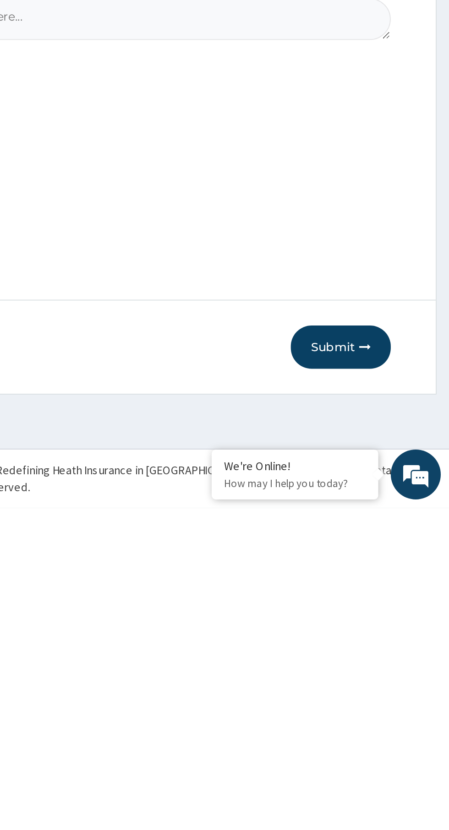
click at [394, 737] on button "Submit" at bounding box center [389, 742] width 55 height 24
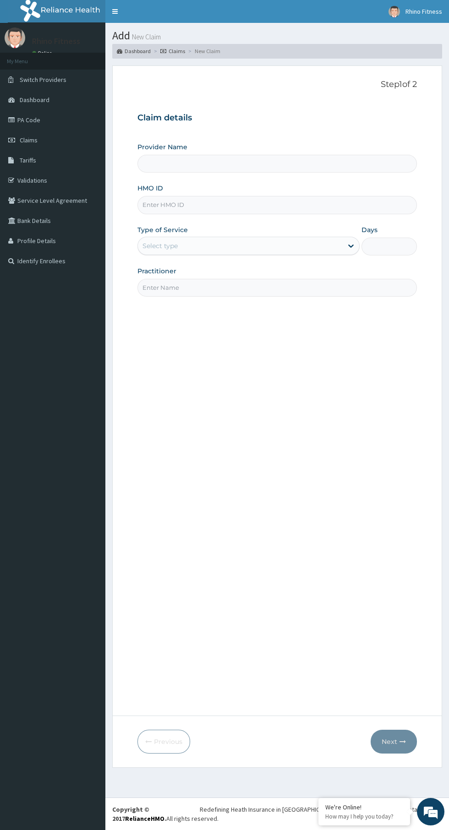
click at [241, 205] on input "HMO ID" at bounding box center [276, 205] width 279 height 18
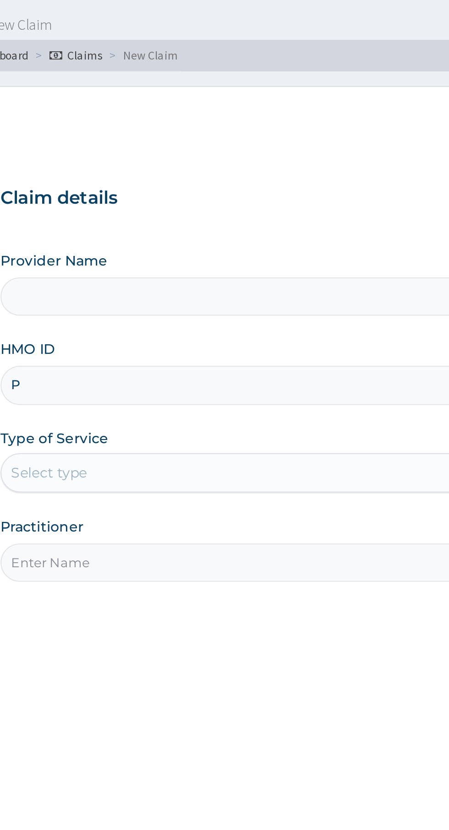
type input "PP"
type input "Rhino Fitness And Bodybuilding IDIMU"
type input "1"
type input "PPG/10024/A"
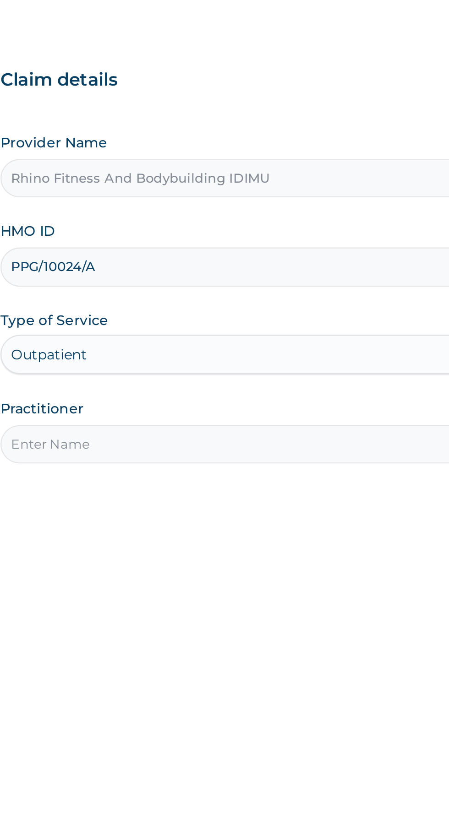
click at [243, 287] on input "Practitioner" at bounding box center [276, 288] width 279 height 18
type input "Rhino fitness"
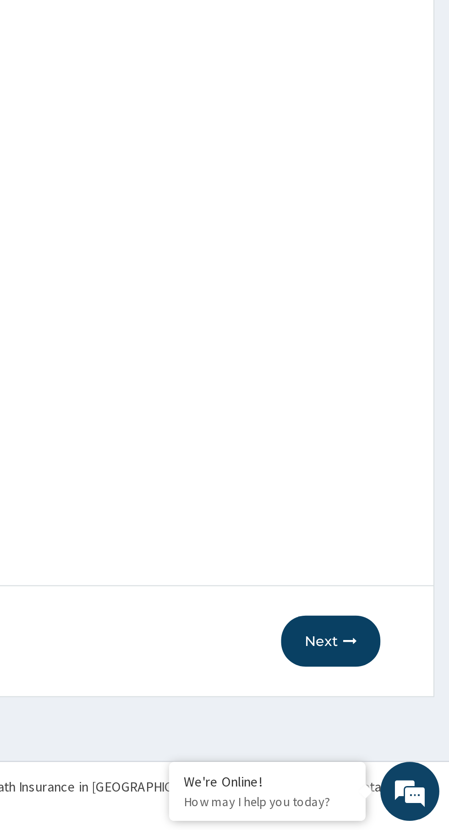
click at [400, 744] on icon "button" at bounding box center [402, 741] width 6 height 6
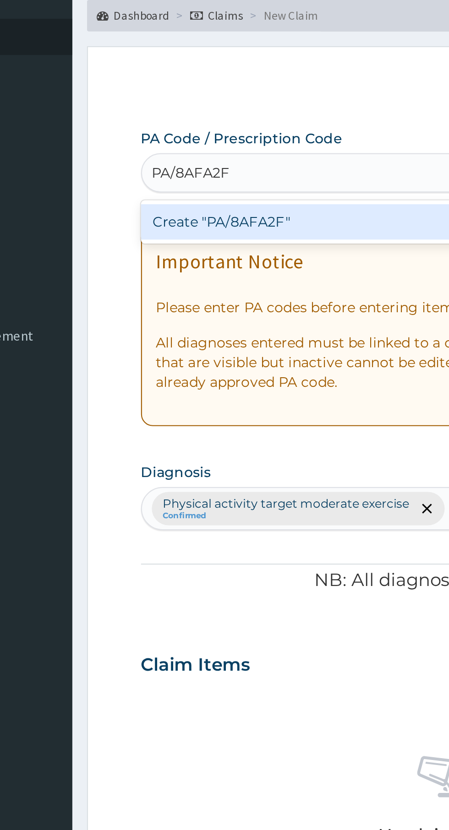
click at [176, 142] on div "Create "PA/8AFA2F"" at bounding box center [229, 147] width 185 height 16
type input "PA/8AFA2F"
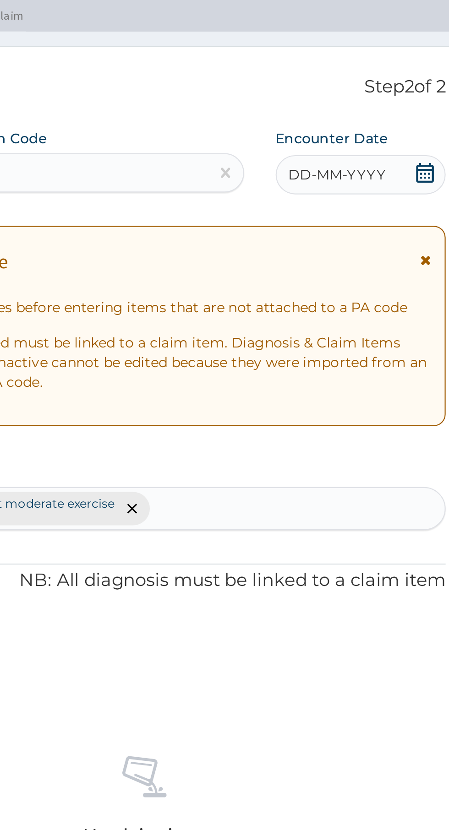
click at [367, 125] on span "DD-MM-YYYY" at bounding box center [365, 125] width 45 height 9
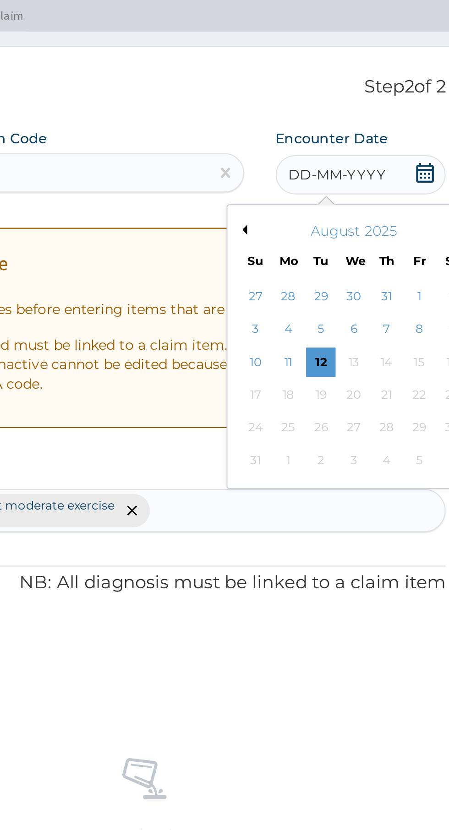
click at [373, 197] on div "6" at bounding box center [374, 198] width 14 height 14
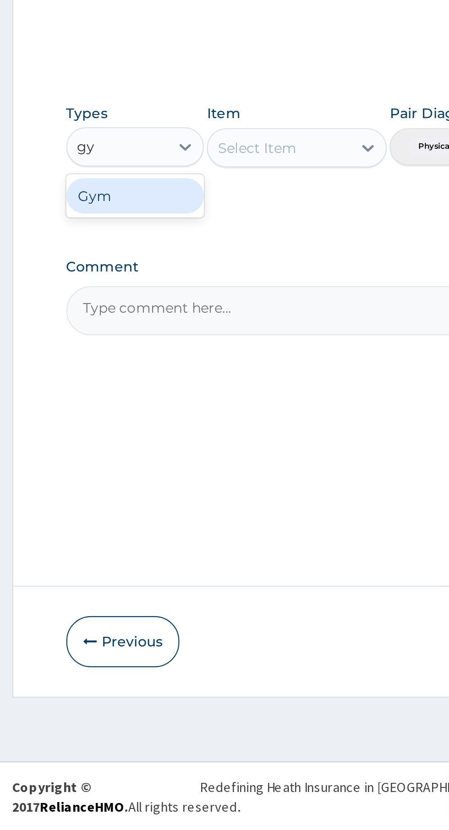
click at [159, 536] on div "Gym" at bounding box center [169, 533] width 64 height 16
type input "gy"
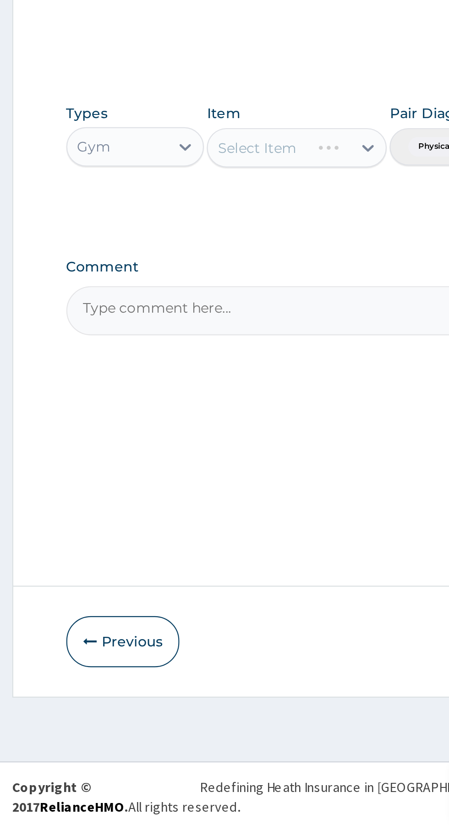
click at [230, 509] on div "Select Item" at bounding box center [245, 511] width 84 height 18
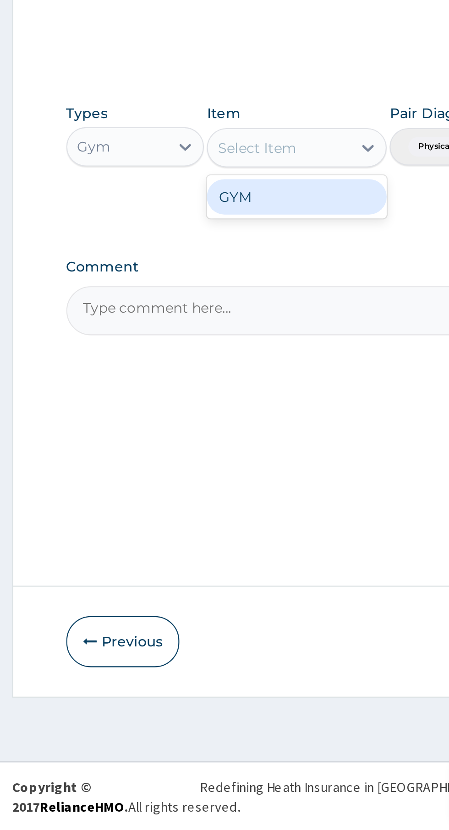
click at [222, 534] on div "GYM" at bounding box center [245, 534] width 84 height 16
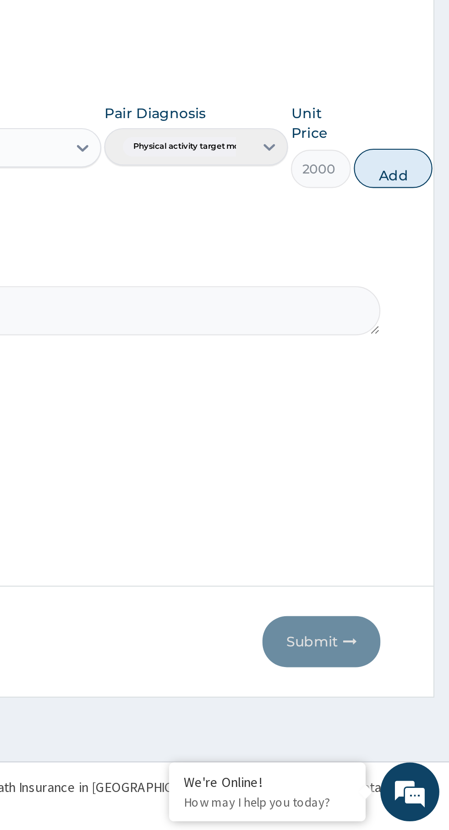
click at [427, 524] on button "Add" at bounding box center [422, 521] width 37 height 18
type input "0"
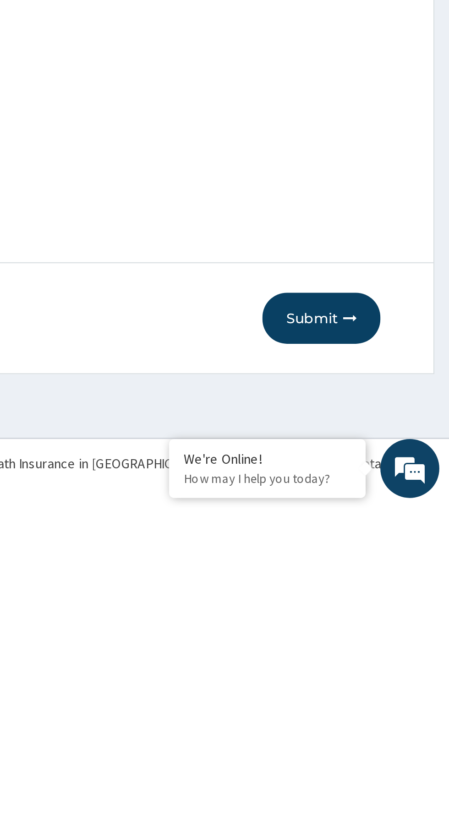
click at [400, 743] on icon "button" at bounding box center [402, 741] width 6 height 6
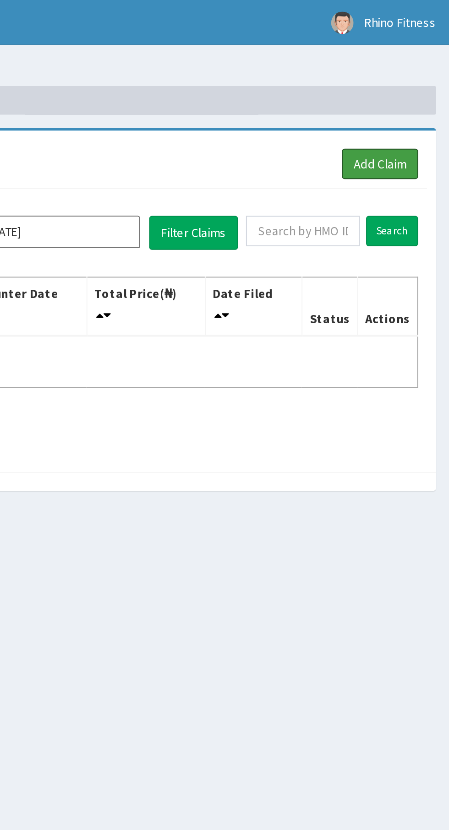
click at [414, 84] on link "Add Claim" at bounding box center [413, 84] width 39 height 16
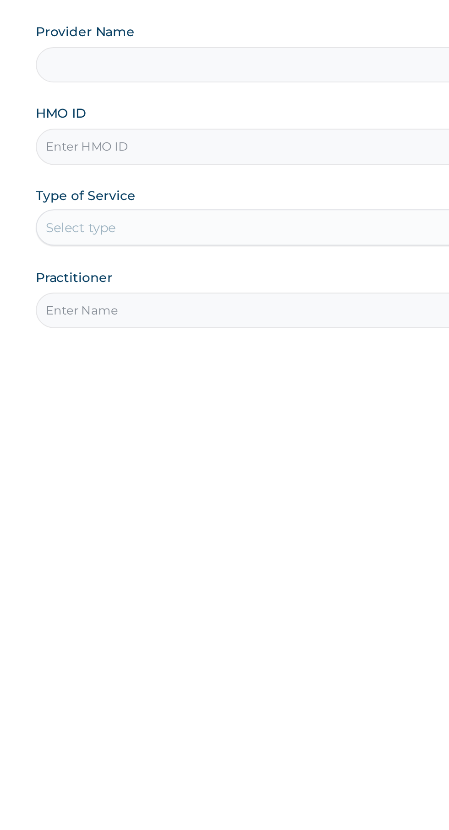
type input "Rhino Fitness And Bodybuilding IDIMU"
type input "1"
click at [178, 207] on input "HMO ID" at bounding box center [276, 205] width 279 height 18
type input "PPG/10033/A"
click at [169, 287] on input "Practitioner" at bounding box center [276, 288] width 279 height 18
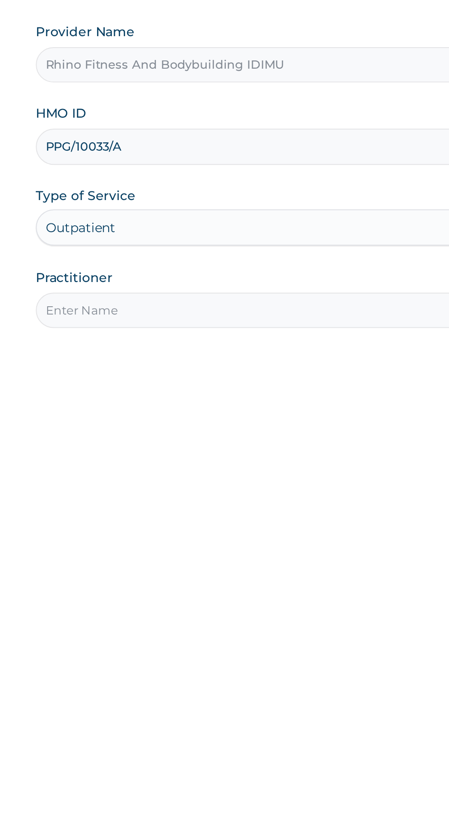
type input "Rhino fitness"
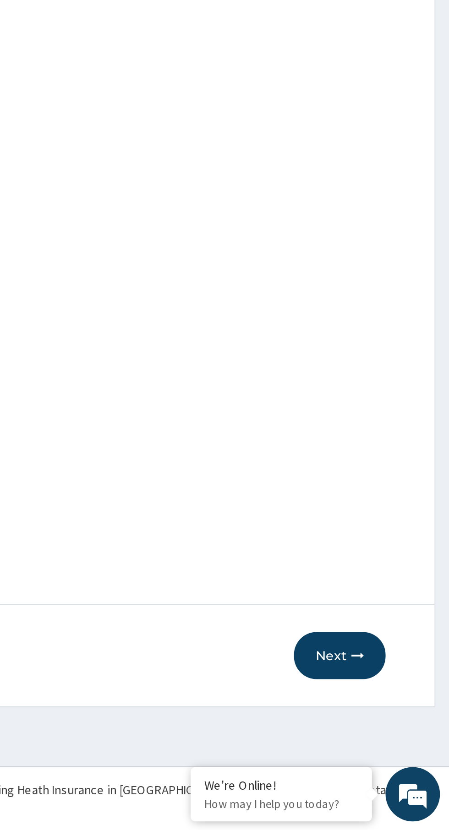
click at [406, 738] on button "Next" at bounding box center [393, 742] width 46 height 24
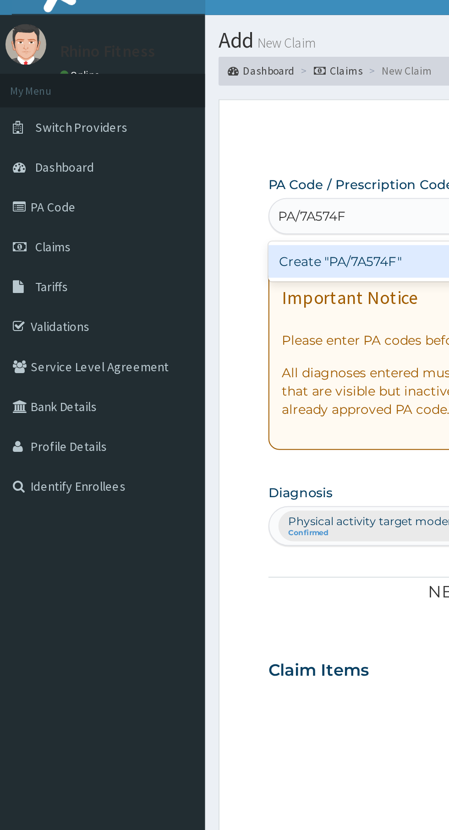
click at [204, 150] on div "Create "PA/7A574F"" at bounding box center [229, 147] width 185 height 16
type input "PA/7A574F"
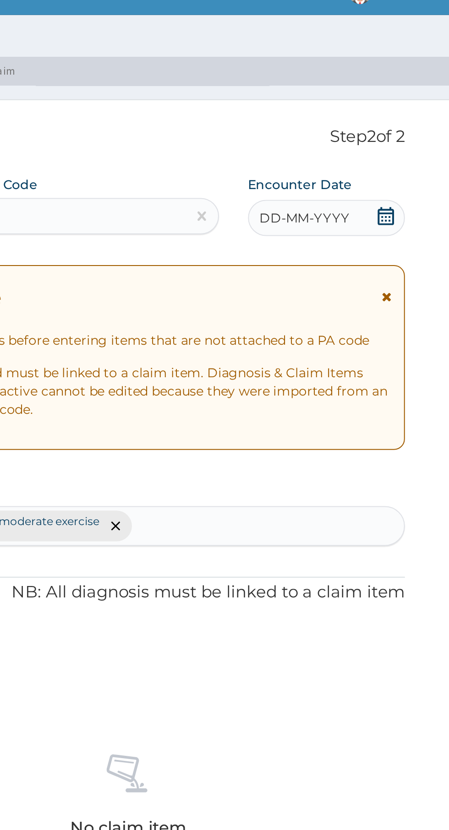
click at [402, 125] on div "DD-MM-YYYY" at bounding box center [376, 125] width 79 height 18
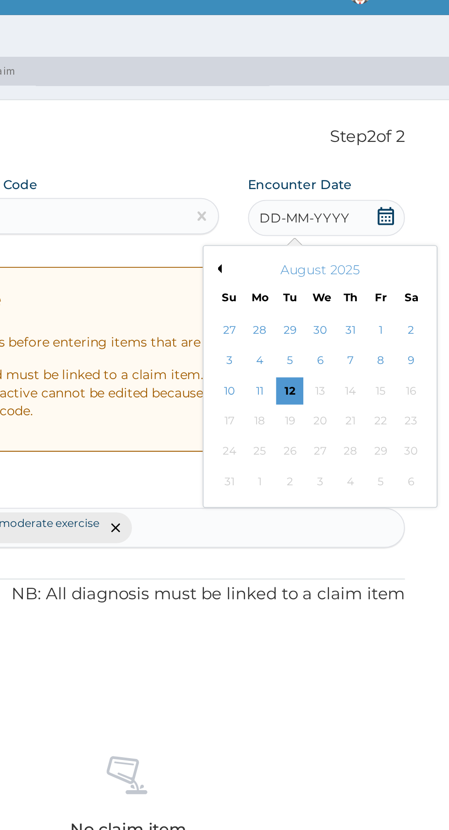
click at [373, 197] on div "6" at bounding box center [374, 198] width 14 height 14
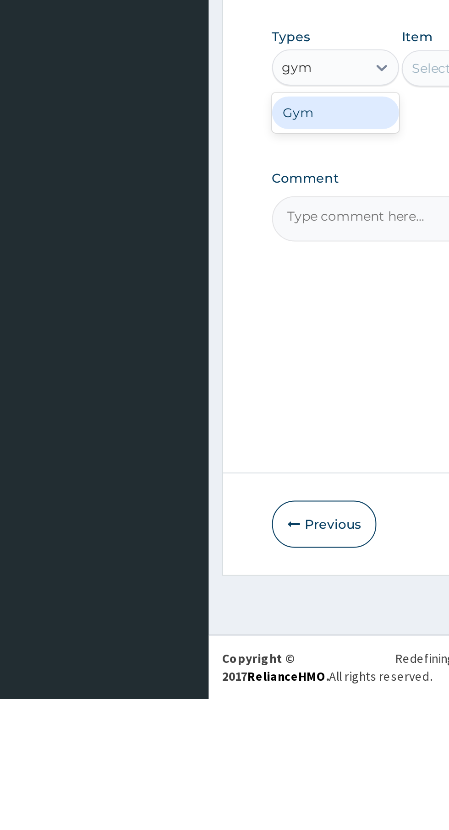
click at [164, 539] on div "Gym" at bounding box center [169, 533] width 64 height 16
type input "gym"
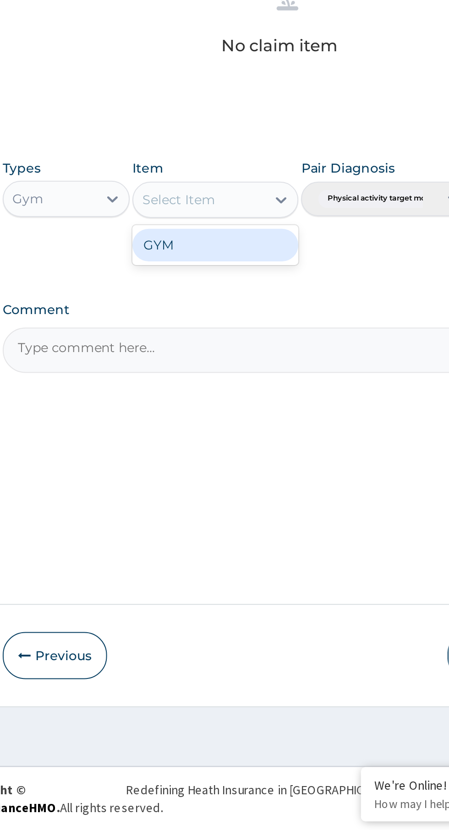
click at [217, 538] on div "GYM" at bounding box center [245, 534] width 84 height 16
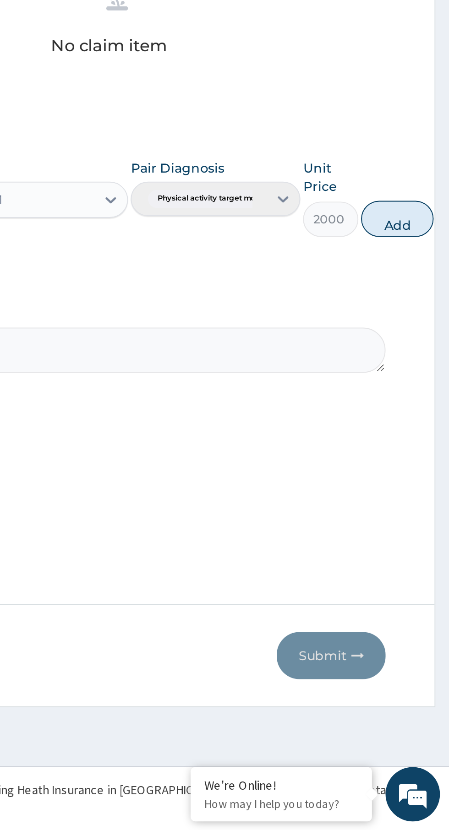
click at [431, 521] on button "Add" at bounding box center [422, 521] width 37 height 18
type input "0"
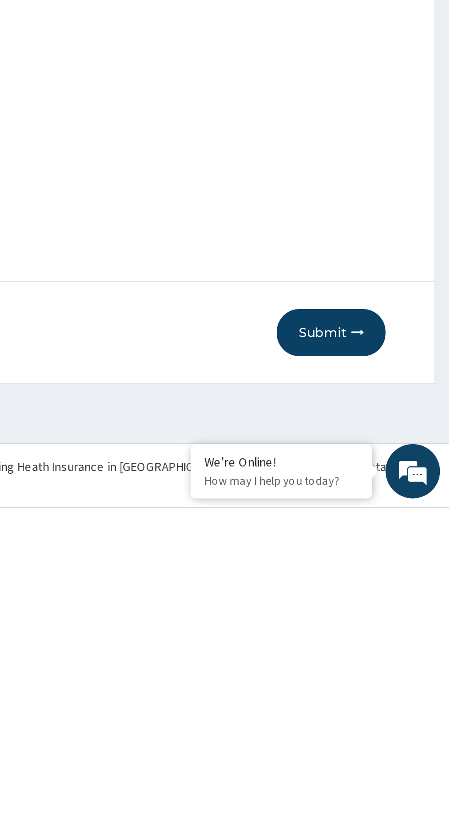
click at [399, 742] on icon "button" at bounding box center [402, 741] width 6 height 6
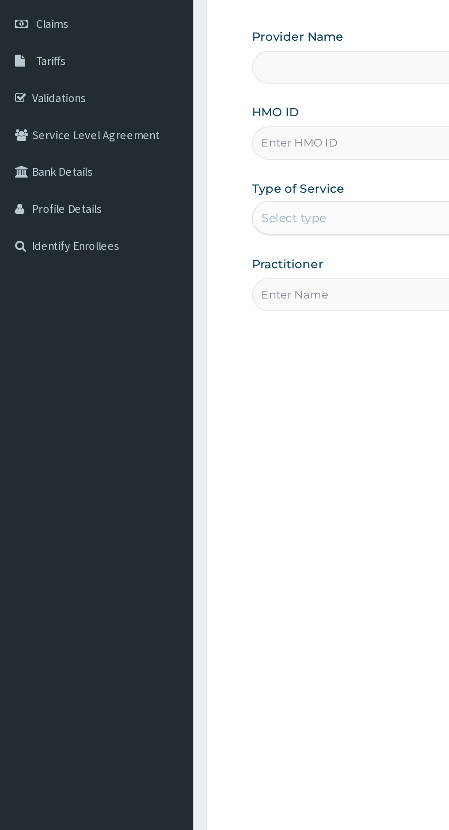
type input "Rhino Fitness And Bodybuilding IDIMU"
type input "1"
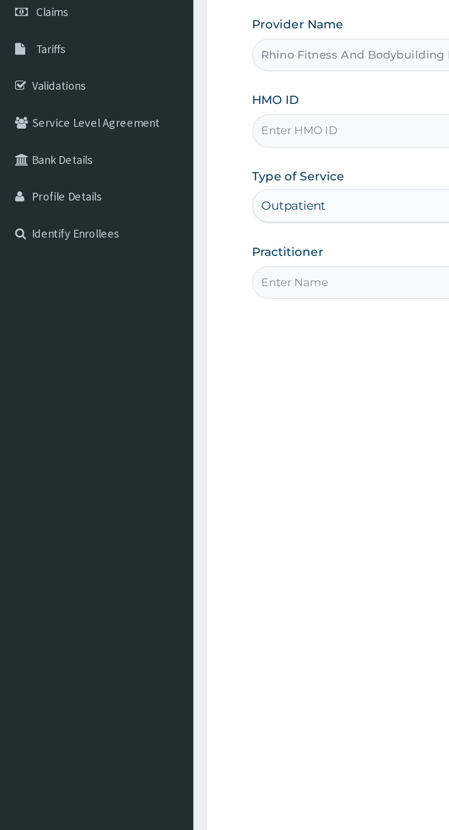
click at [209, 235] on div "Type of Service Outpatient" at bounding box center [248, 240] width 222 height 30
click at [217, 202] on input "HMO ID" at bounding box center [276, 205] width 279 height 18
type input "BJL/10005/A"
click at [197, 284] on input "Practitioner" at bounding box center [276, 288] width 279 height 18
type input "Rhino fitness"
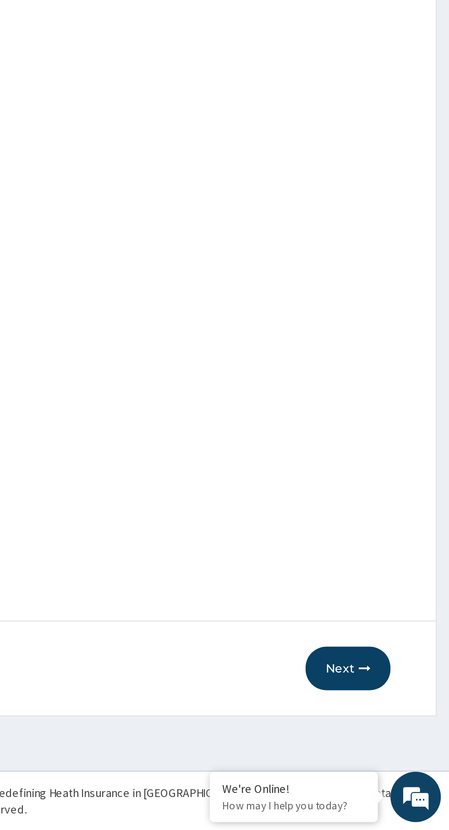
click at [396, 746] on button "Next" at bounding box center [393, 742] width 46 height 24
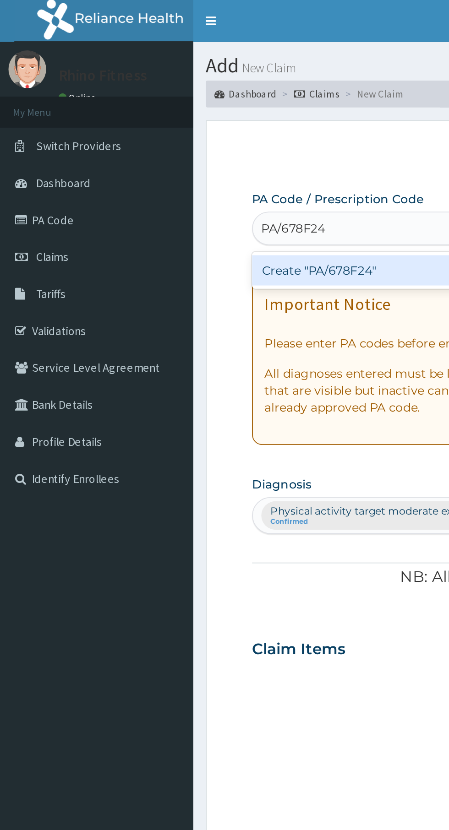
click at [195, 150] on div "Create "PA/678F24"" at bounding box center [229, 147] width 185 height 16
type input "PA/678F24"
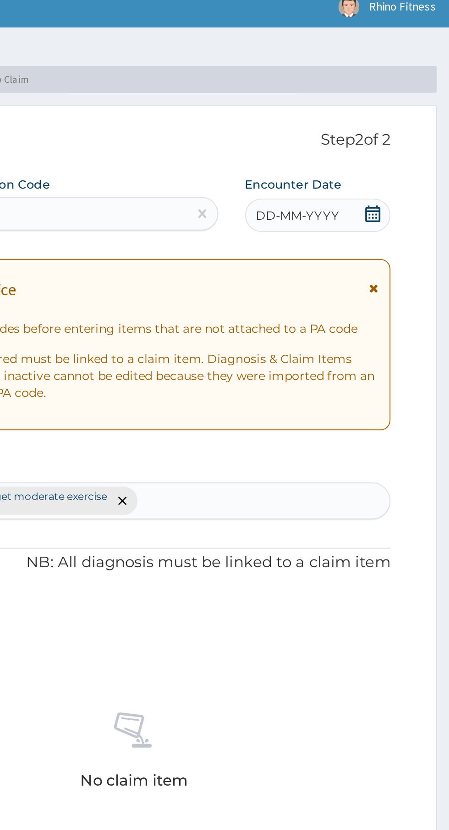
click at [381, 130] on span "DD-MM-YYYY" at bounding box center [365, 125] width 45 height 9
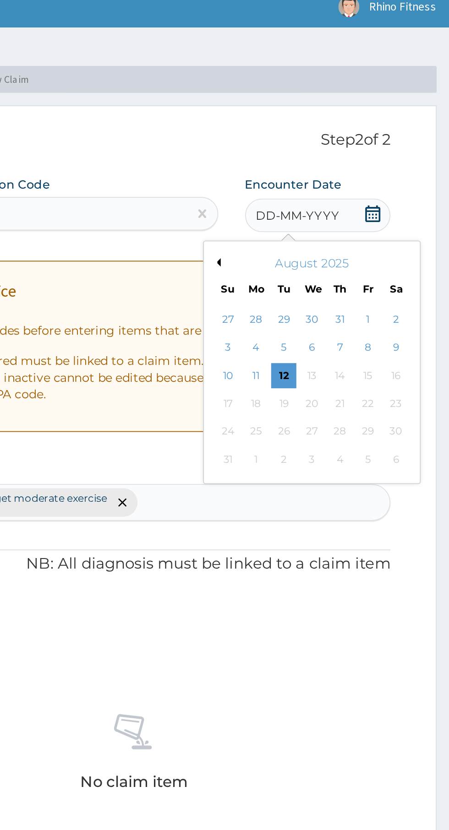
click at [389, 199] on div "7" at bounding box center [389, 198] width 14 height 14
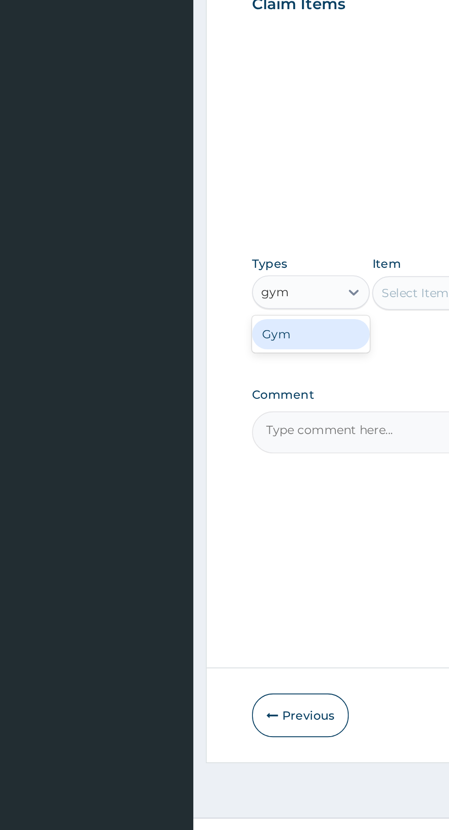
click at [178, 536] on div "Gym" at bounding box center [169, 533] width 64 height 16
type input "gym"
click at [230, 511] on div "Select Item" at bounding box center [245, 511] width 84 height 18
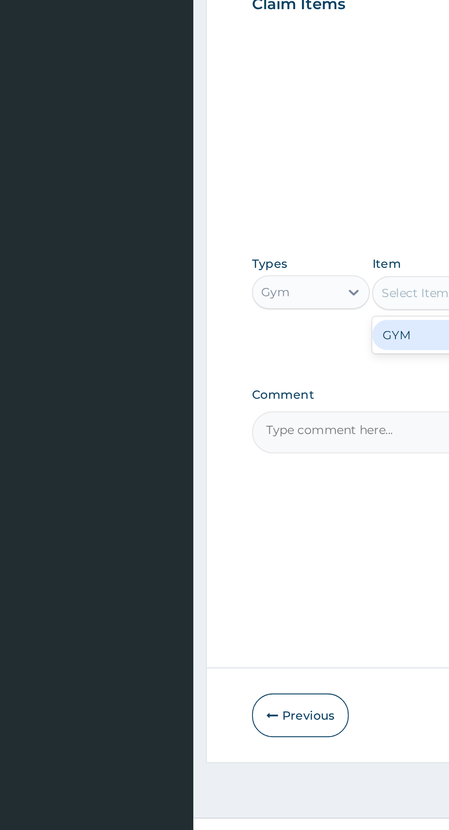
click at [227, 532] on div "GYM" at bounding box center [245, 534] width 84 height 16
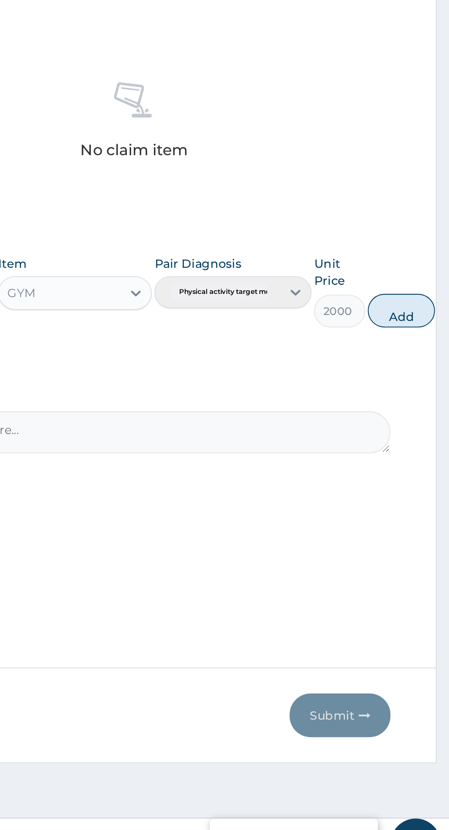
click at [432, 524] on button "Add" at bounding box center [422, 521] width 37 height 18
type input "0"
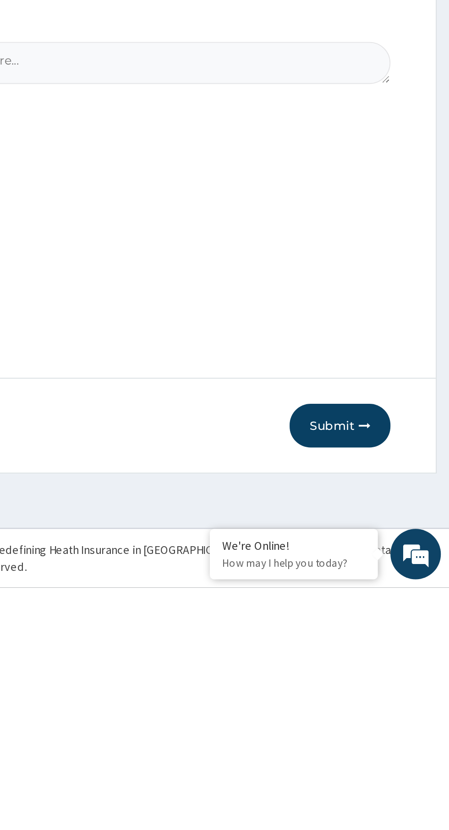
click at [397, 740] on button "Submit" at bounding box center [389, 742] width 55 height 24
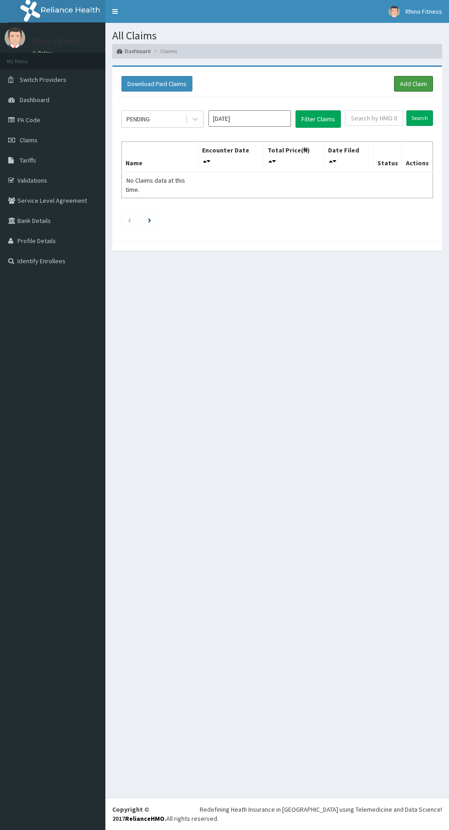
click at [423, 80] on link "Add Claim" at bounding box center [413, 84] width 39 height 16
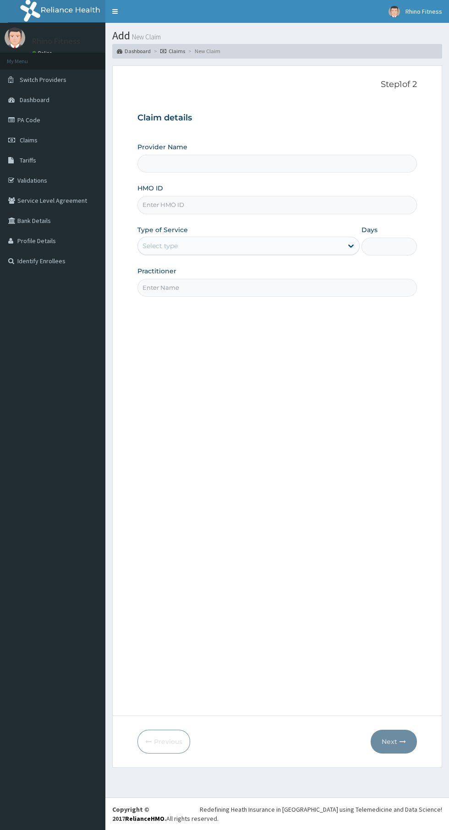
type input "Rhino Fitness And Bodybuilding IDIMU"
type input "1"
type input "Rhino Fitness And Bodybuilding IDIMU"
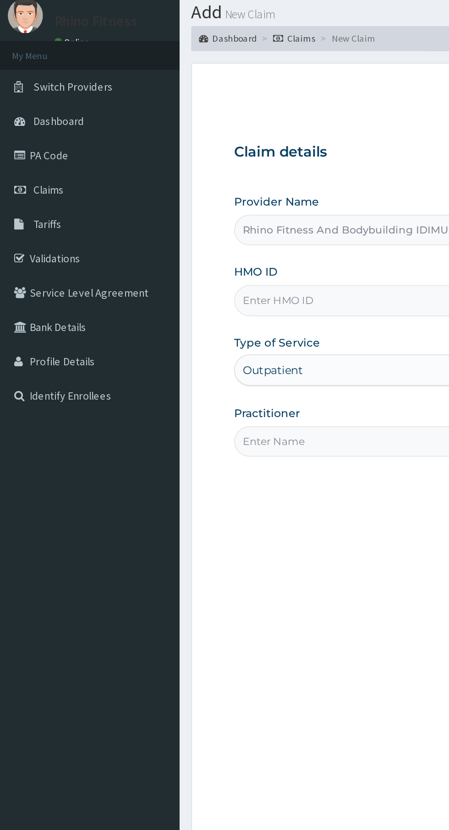
click at [27, 138] on span "Claims" at bounding box center [29, 140] width 18 height 8
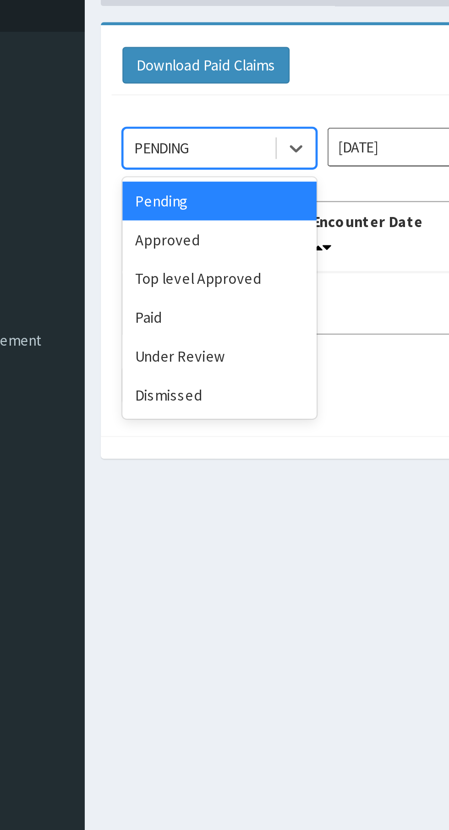
click at [158, 158] on div "Approved" at bounding box center [162, 158] width 82 height 16
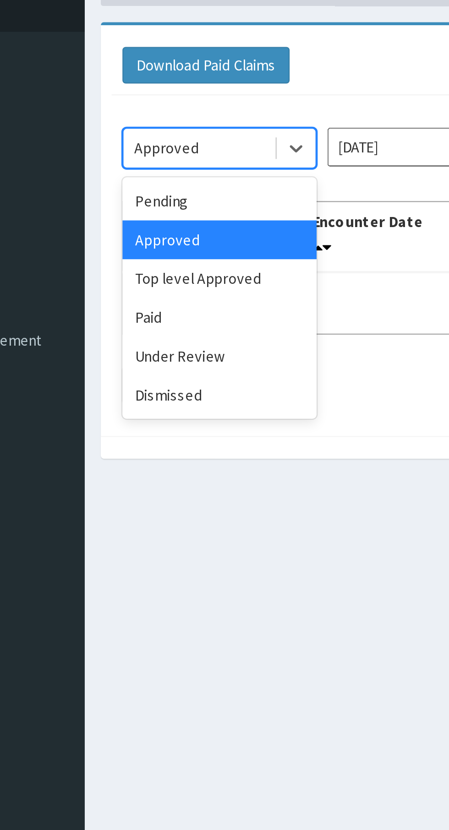
click at [157, 142] on div "Pending" at bounding box center [162, 141] width 82 height 16
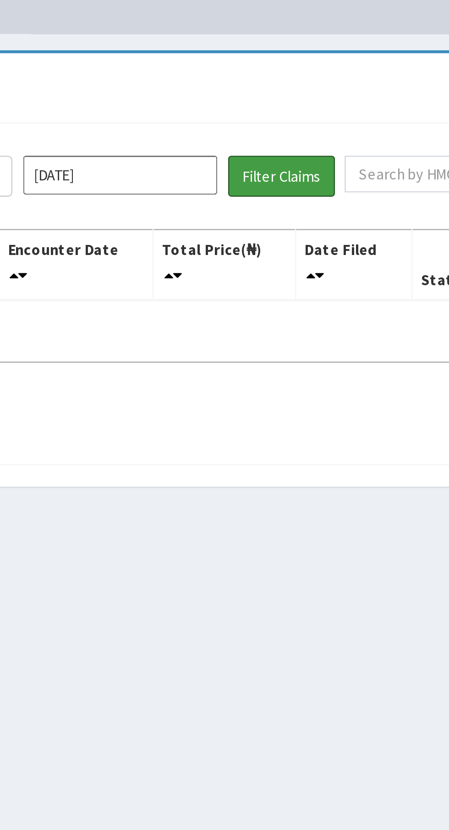
click at [323, 115] on button "Filter Claims" at bounding box center [317, 118] width 45 height 17
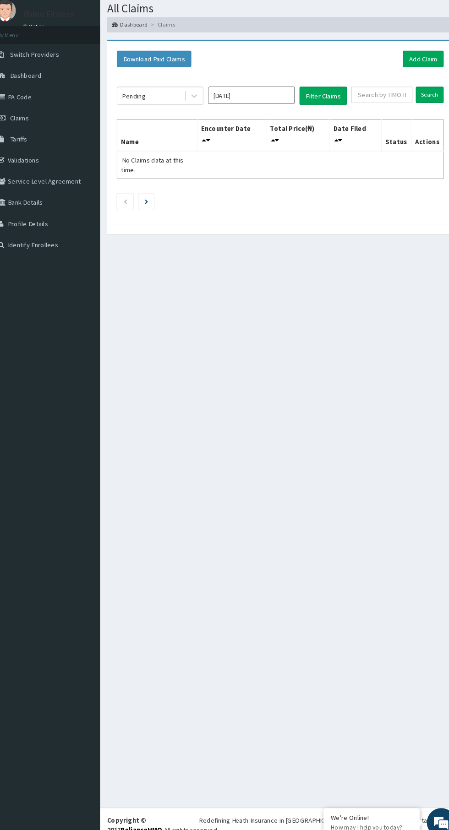
click at [234, 508] on div "All Claims Dashboard Claims Download Paid Claims Add Claim × Note you can only …" at bounding box center [276, 410] width 343 height 774
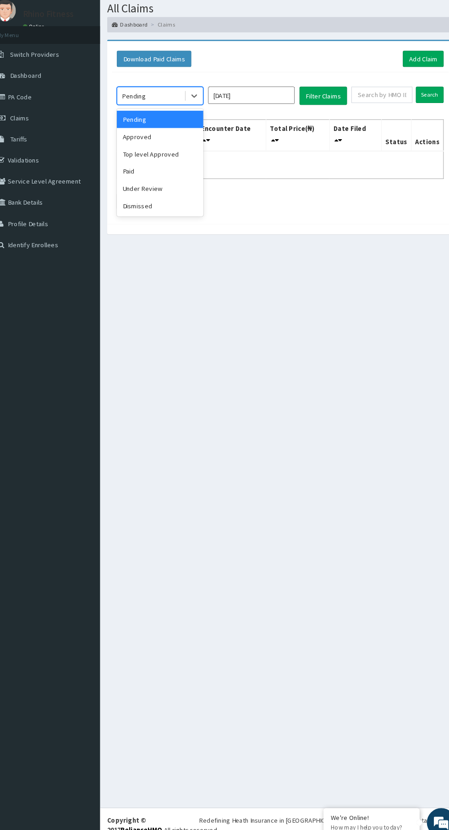
scroll to position [42, 0]
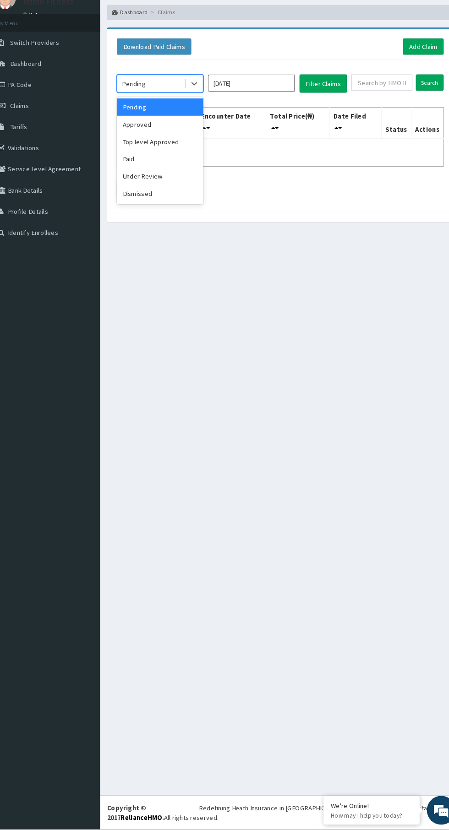
click at [127, 133] on div "Pending" at bounding box center [162, 141] width 82 height 16
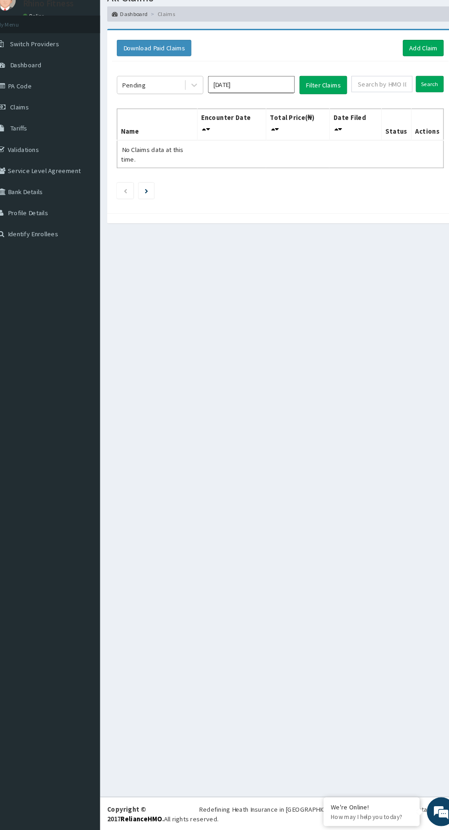
scroll to position [0, 0]
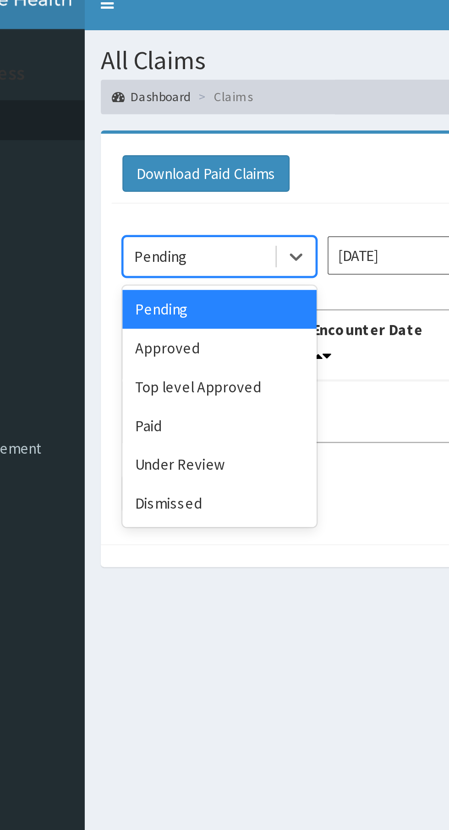
click at [154, 158] on div "Approved" at bounding box center [162, 158] width 82 height 16
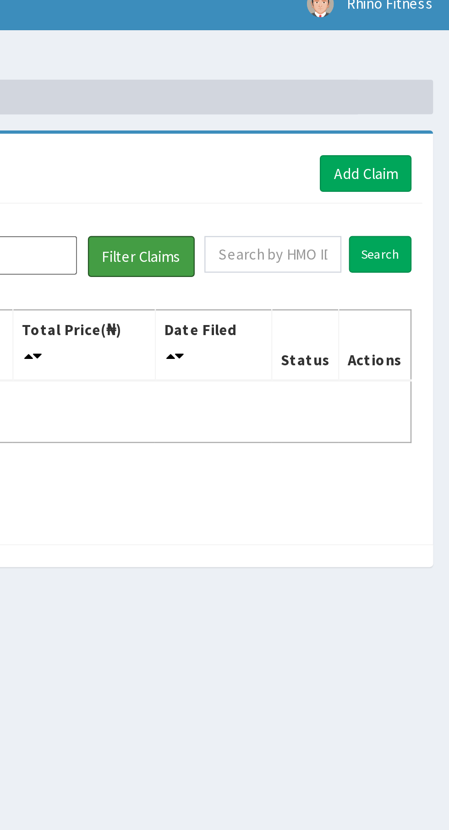
click at [319, 124] on button "Filter Claims" at bounding box center [317, 118] width 45 height 17
